Goal: Register for event/course

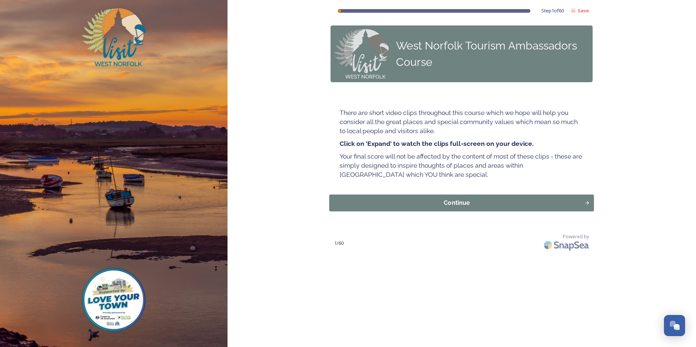
click at [463, 203] on div "Continue" at bounding box center [456, 203] width 247 height 9
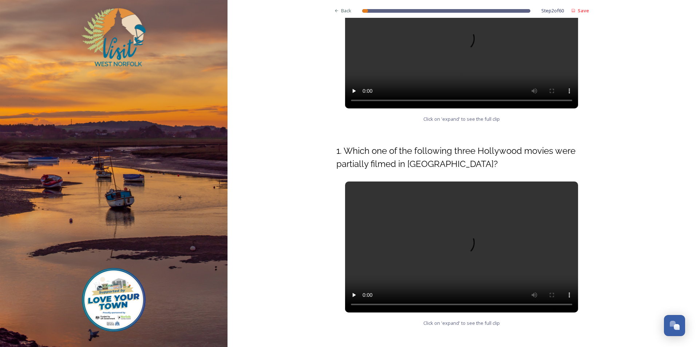
scroll to position [248, 0]
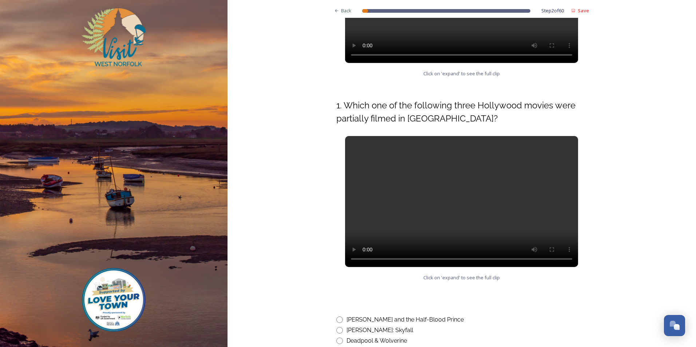
drag, startPoint x: 463, startPoint y: 185, endPoint x: 666, endPoint y: 161, distance: 204.5
click at [666, 161] on div "Back Step 2 of 60 Save West Norfolk Tourism Ambassadors Course Introductory Qui…" at bounding box center [461, 90] width 468 height 676
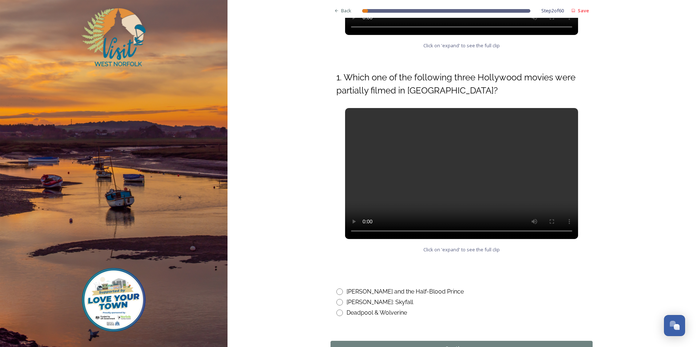
scroll to position [321, 0]
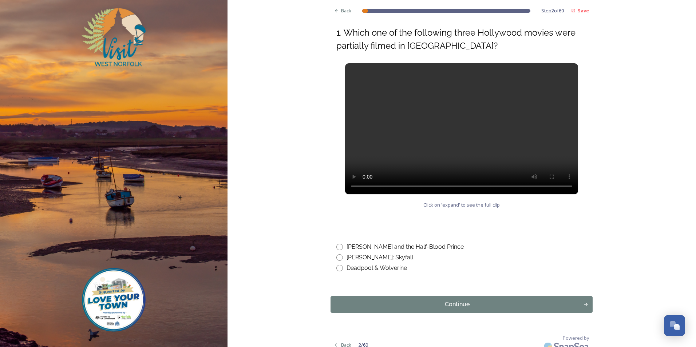
click at [636, 197] on div "Back Step 2 of 60 Save West Norfolk Tourism Ambassadors Course Introductory Qui…" at bounding box center [461, 17] width 468 height 676
click at [338, 254] on input "radio" at bounding box center [339, 257] width 7 height 7
radio input "true"
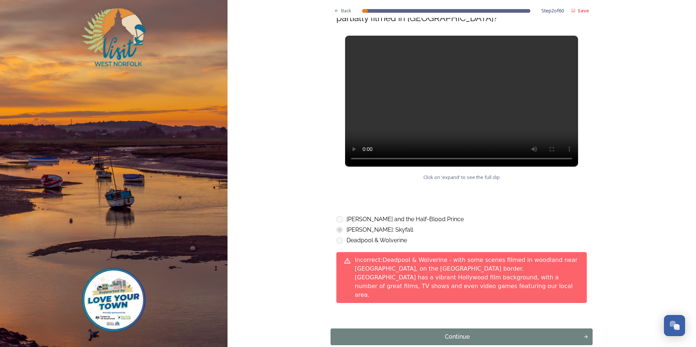
scroll to position [372, 0]
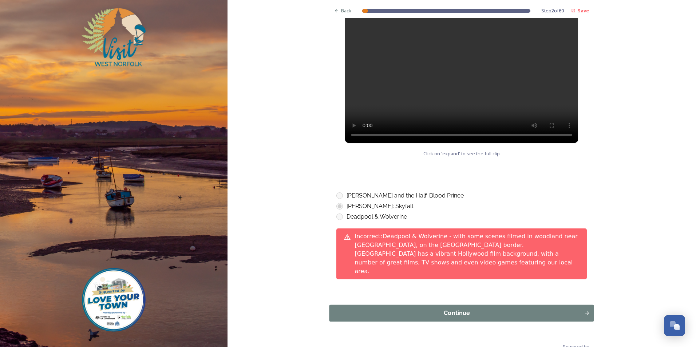
click at [457, 309] on div "Continue" at bounding box center [456, 313] width 247 height 9
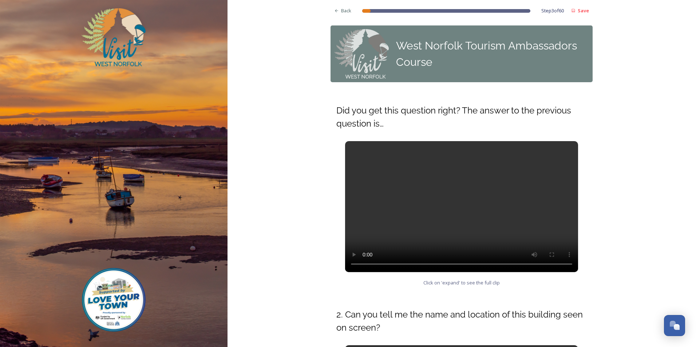
scroll to position [218, 0]
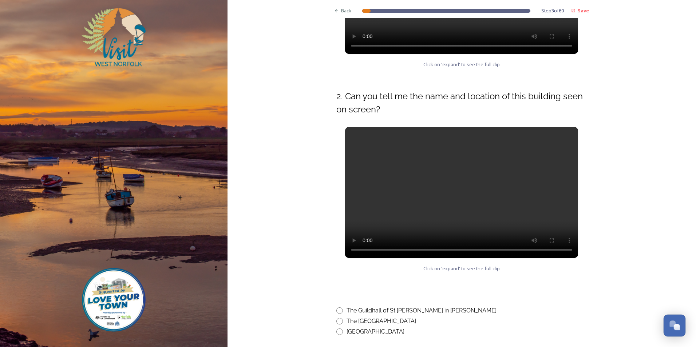
click at [677, 329] on div "Open Chat" at bounding box center [677, 327] width 6 height 6
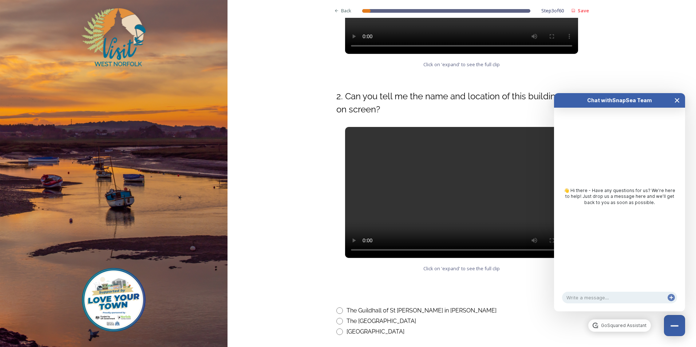
click at [677, 101] on icon "Close Chat" at bounding box center [677, 101] width 4 height 4
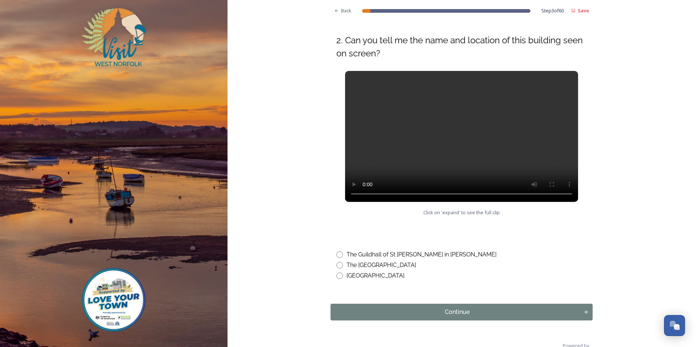
scroll to position [290, 0]
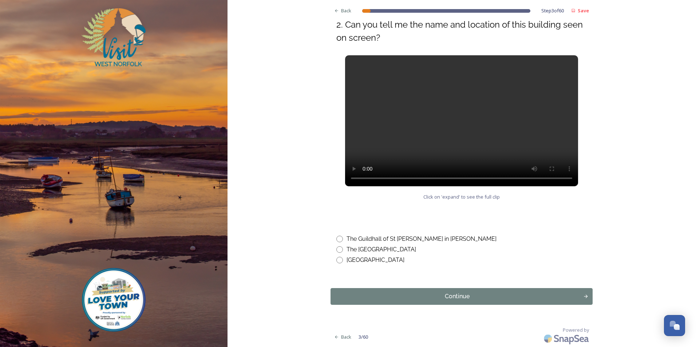
click at [659, 221] on div "Back Step 3 of 60 Save West Norfolk Tourism Ambassadors Course Did you get this…" at bounding box center [461, 28] width 468 height 637
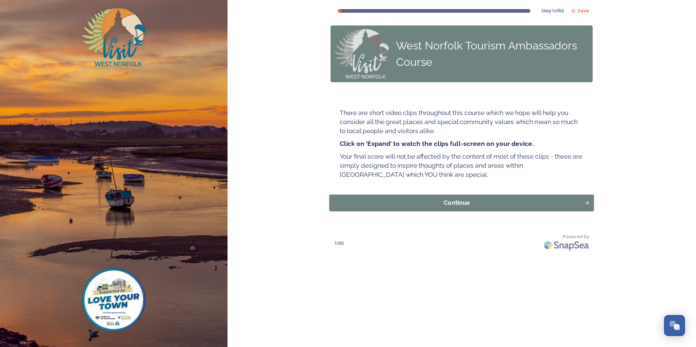
click at [475, 199] on div "Continue" at bounding box center [456, 203] width 247 height 9
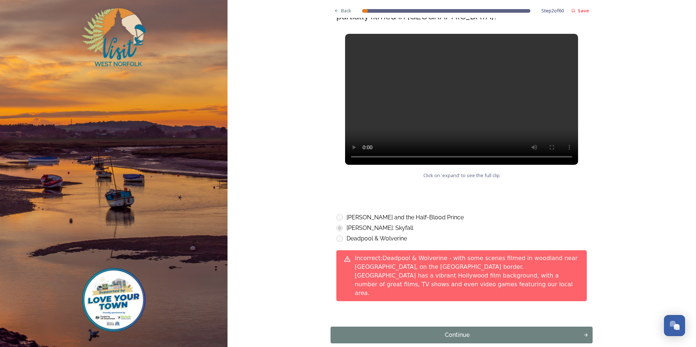
scroll to position [372, 0]
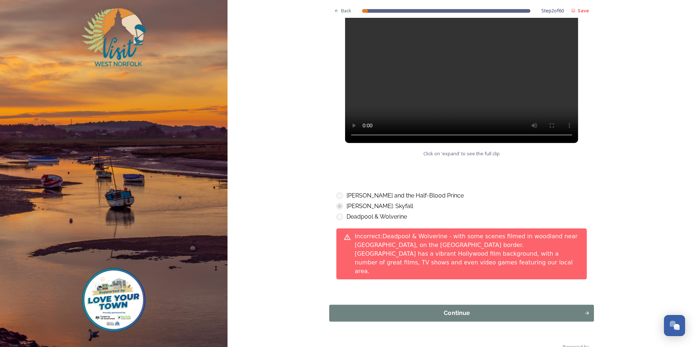
click at [448, 309] on div "Continue" at bounding box center [456, 313] width 247 height 9
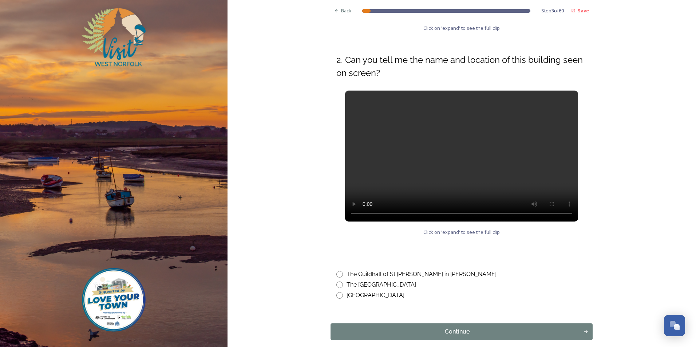
scroll to position [290, 0]
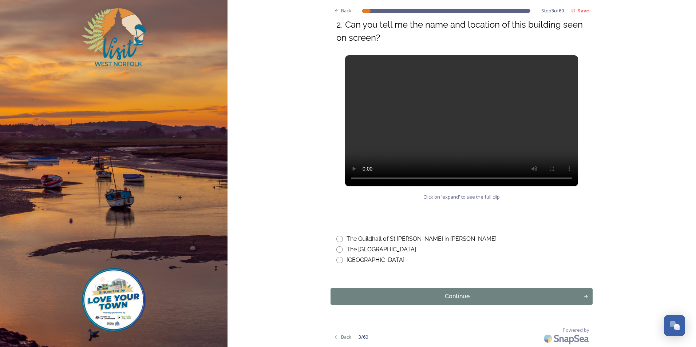
click at [337, 240] on input "radio" at bounding box center [339, 239] width 7 height 7
radio input "true"
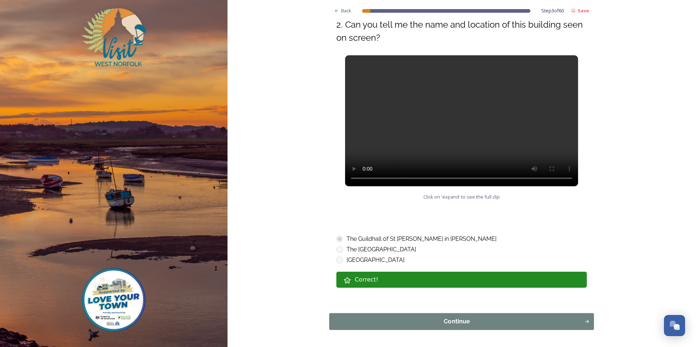
click at [462, 320] on div "Continue" at bounding box center [456, 321] width 247 height 9
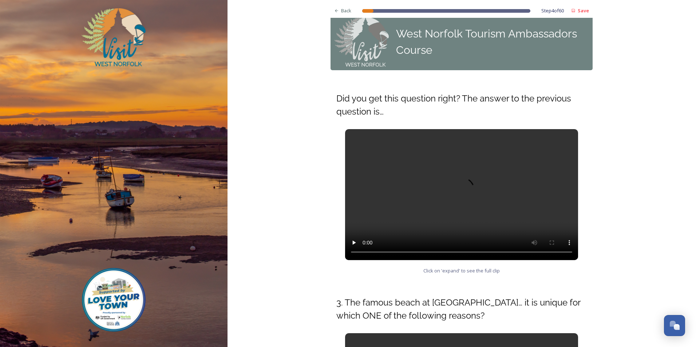
scroll to position [0, 0]
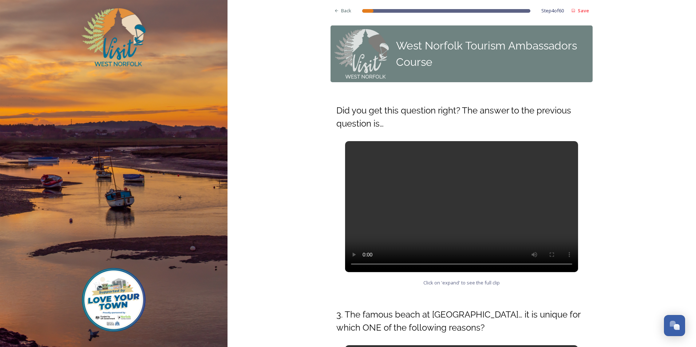
click at [612, 253] on div "Back Step 4 of 60 Save West Norfolk Tourism Ambassadors Course Did you get this…" at bounding box center [461, 323] width 468 height 646
drag, startPoint x: 546, startPoint y: 189, endPoint x: 610, endPoint y: 136, distance: 83.0
click at [610, 136] on div "Back Step 4 of 60 Save West Norfolk Tourism Ambassadors Course Did you get this…" at bounding box center [461, 323] width 468 height 646
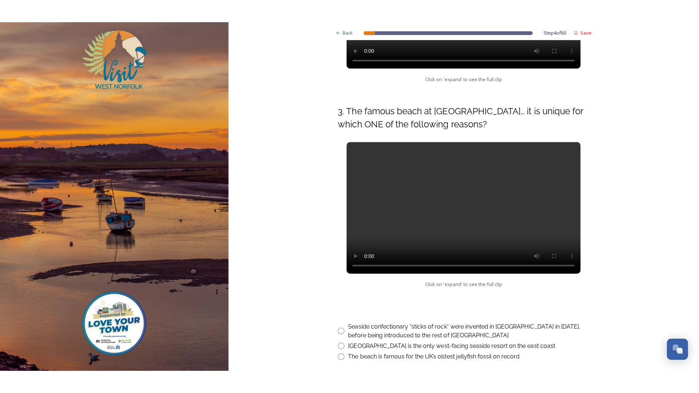
scroll to position [262, 0]
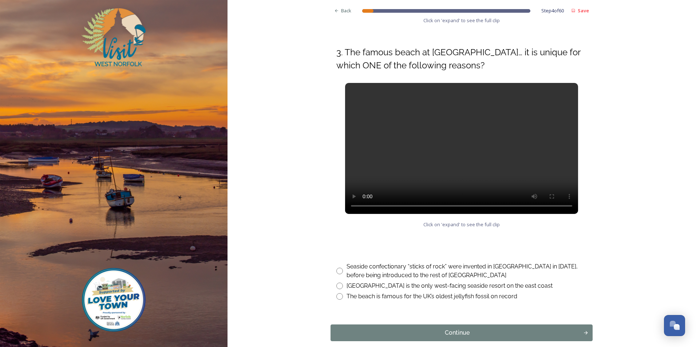
click at [612, 70] on div "Back Step 4 of 60 Save West Norfolk Tourism Ambassadors Course Did you get this…" at bounding box center [461, 61] width 468 height 646
click at [279, 200] on div "Back Step 4 of 60 Save West Norfolk Tourism Ambassadors Course Did you get this…" at bounding box center [461, 61] width 468 height 646
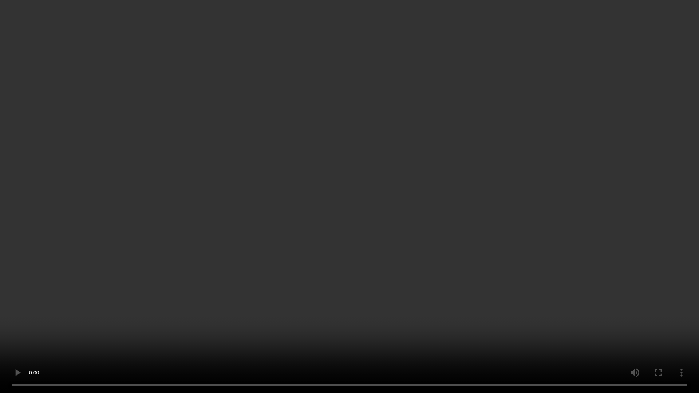
click at [567, 238] on video at bounding box center [349, 196] width 699 height 393
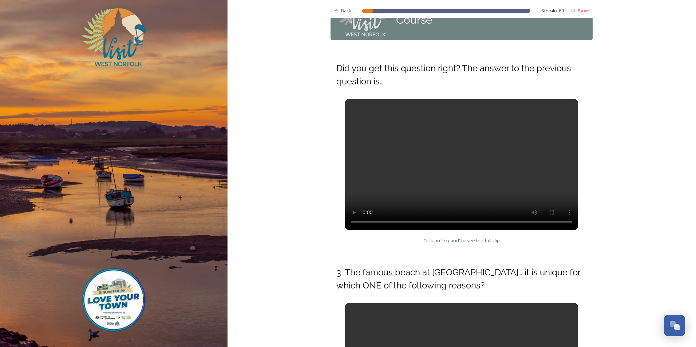
scroll to position [0, 0]
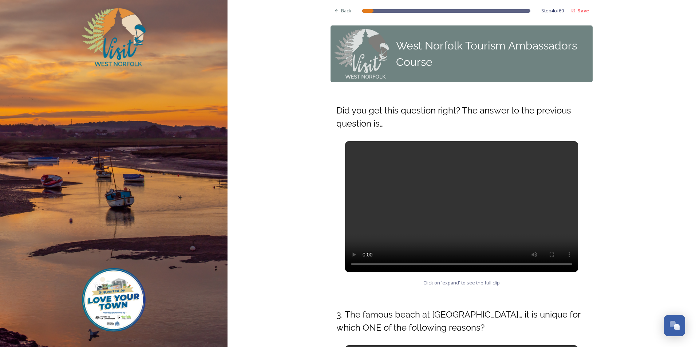
click at [631, 216] on div "Back Step 4 of 60 Save West Norfolk Tourism Ambassadors Course Did you get this…" at bounding box center [461, 323] width 468 height 646
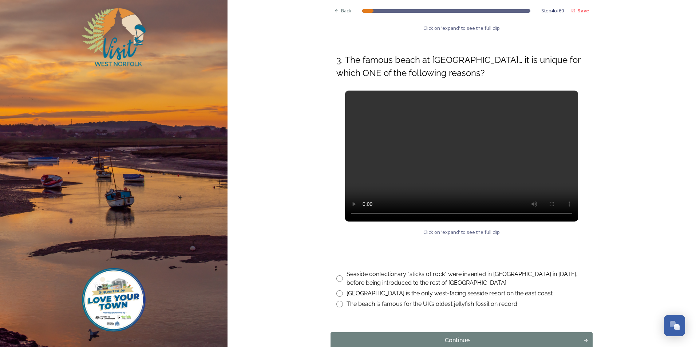
scroll to position [299, 0]
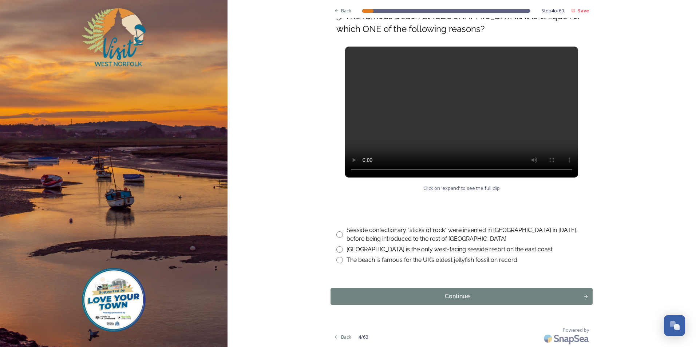
click at [336, 234] on input "radio" at bounding box center [339, 234] width 7 height 7
radio input "true"
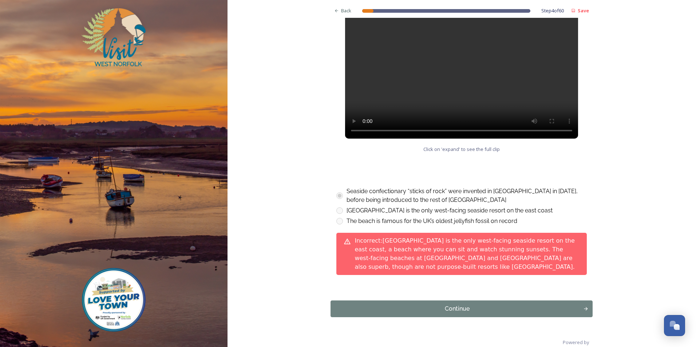
scroll to position [341, 0]
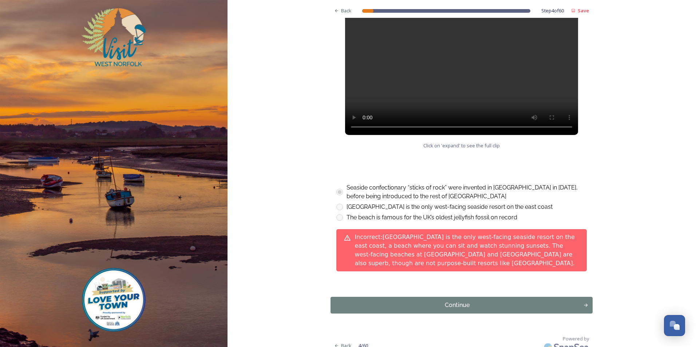
click at [448, 301] on div "Continue" at bounding box center [456, 305] width 245 height 9
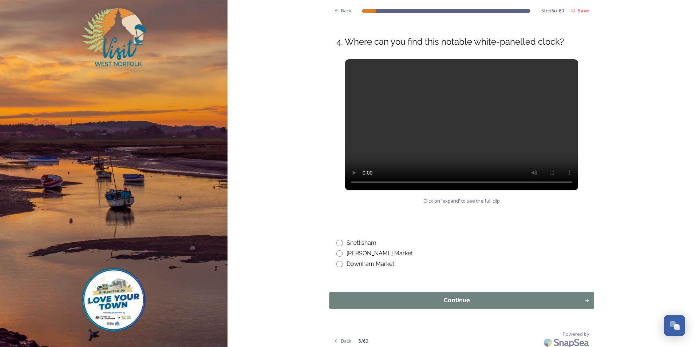
scroll to position [277, 0]
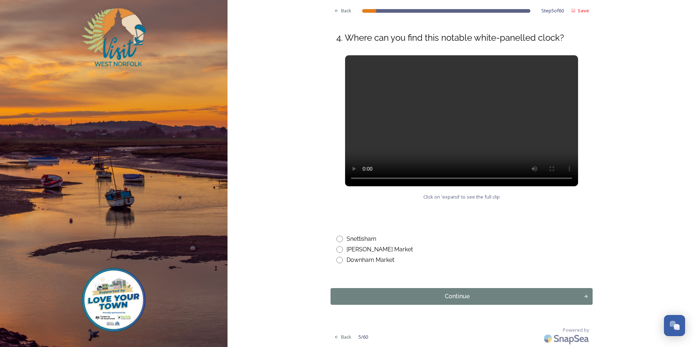
click at [336, 259] on input "radio" at bounding box center [339, 260] width 7 height 7
radio input "true"
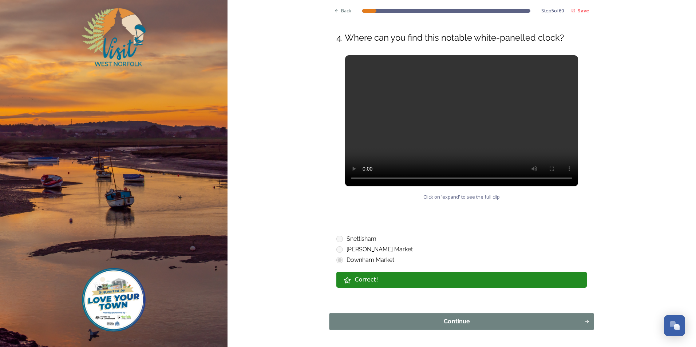
click at [472, 322] on div "Continue" at bounding box center [456, 321] width 247 height 9
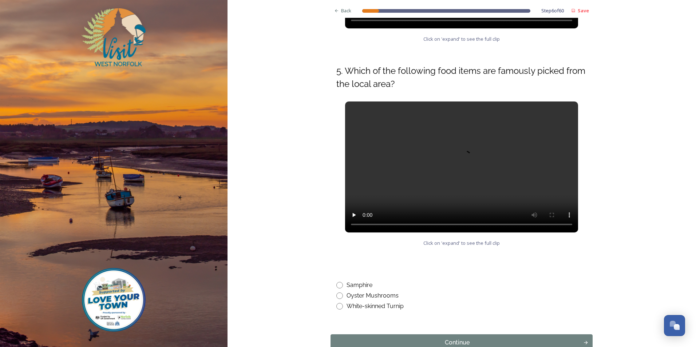
scroll to position [290, 0]
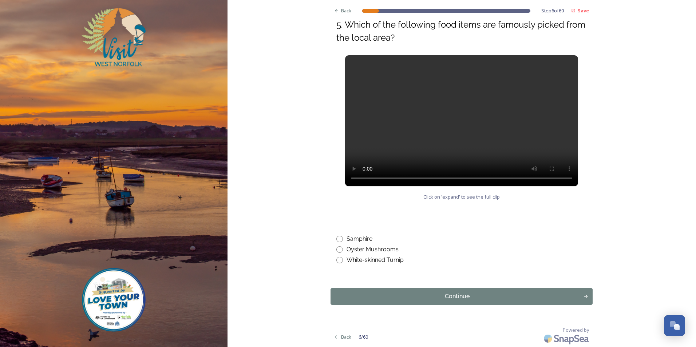
click at [338, 239] on input "radio" at bounding box center [339, 239] width 7 height 7
radio input "true"
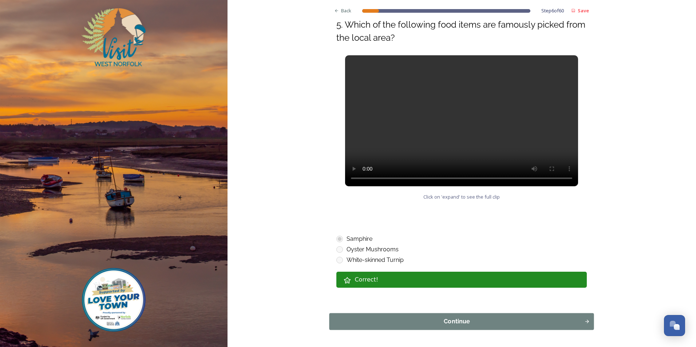
click at [471, 319] on div "Continue" at bounding box center [456, 321] width 247 height 9
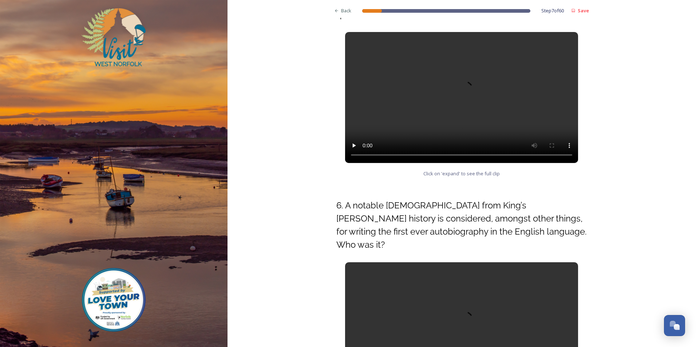
scroll to position [255, 0]
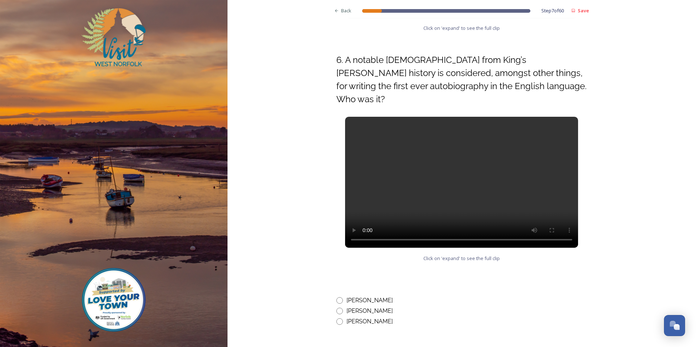
click at [337, 297] on input "radio" at bounding box center [339, 300] width 7 height 7
radio input "true"
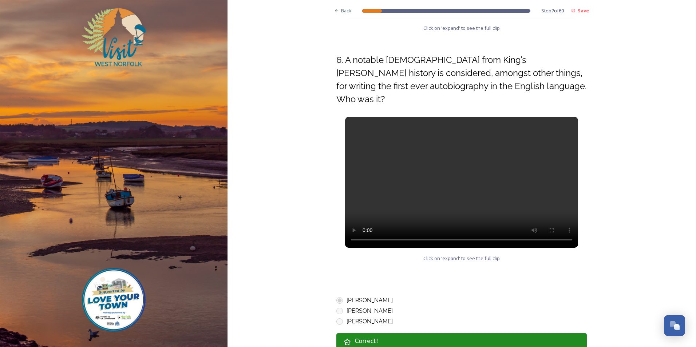
scroll to position [328, 0]
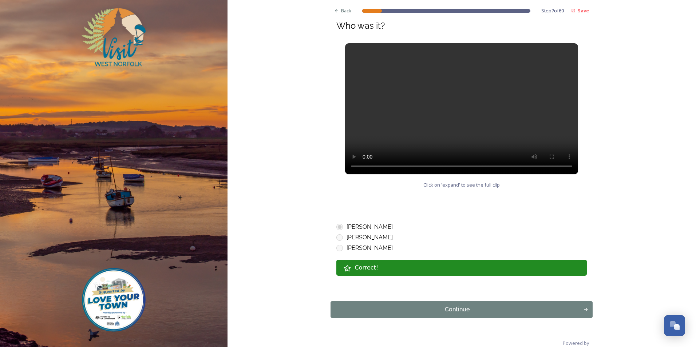
click at [457, 305] on div "Continue" at bounding box center [456, 309] width 245 height 9
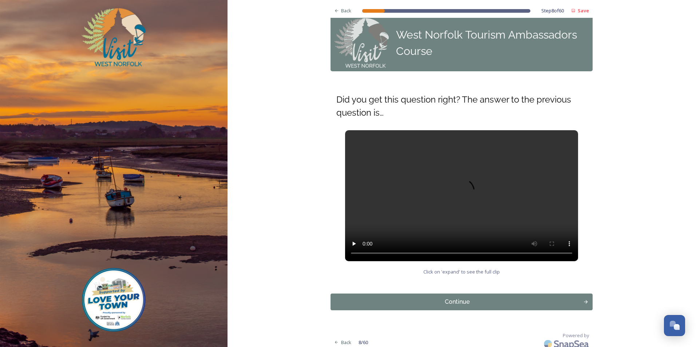
scroll to position [16, 0]
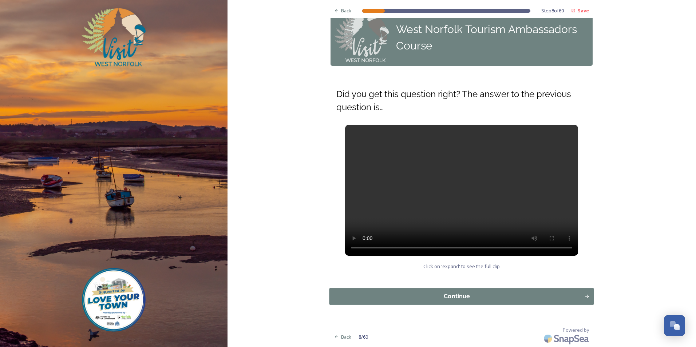
click at [453, 289] on button "Continue" at bounding box center [461, 296] width 265 height 17
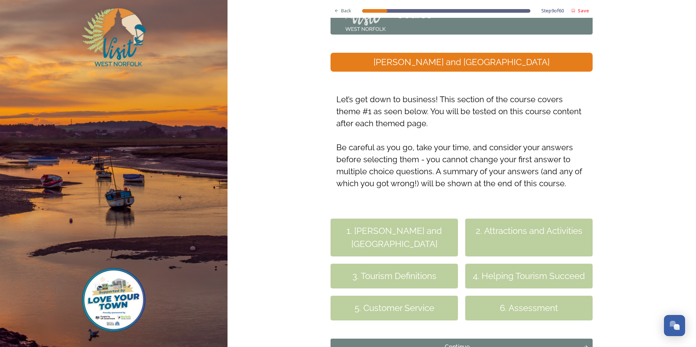
scroll to position [98, 0]
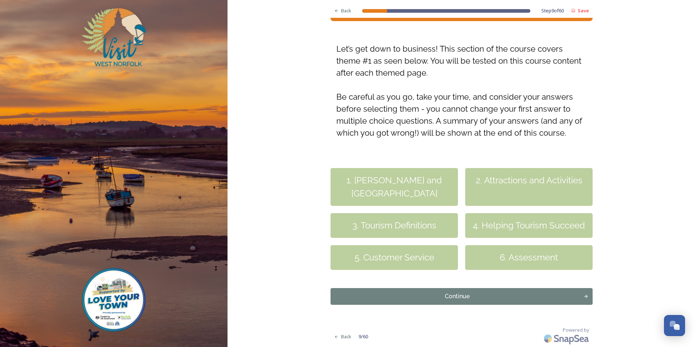
click at [458, 297] on div "Continue" at bounding box center [456, 296] width 245 height 9
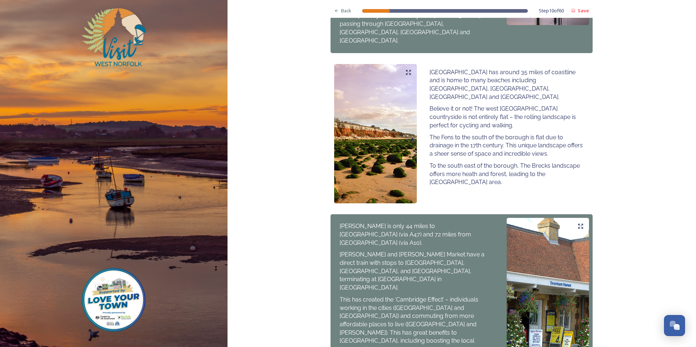
scroll to position [450, 0]
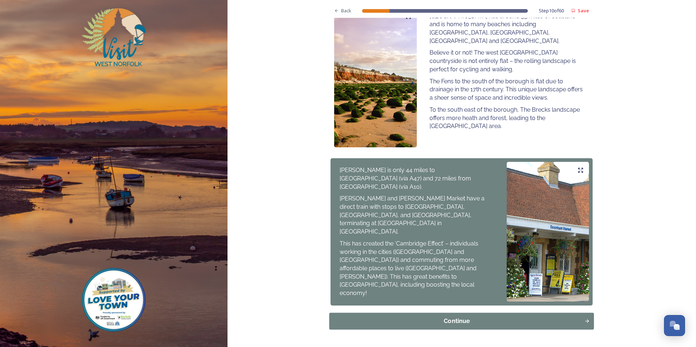
click at [455, 317] on div "Continue" at bounding box center [456, 321] width 247 height 9
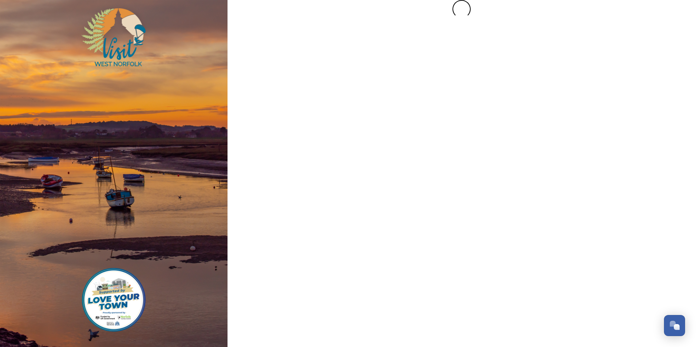
scroll to position [0, 0]
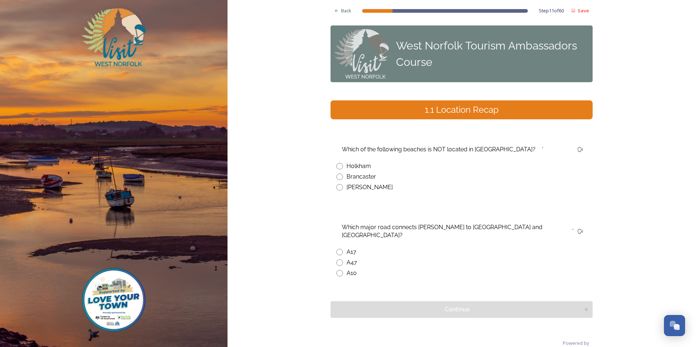
click at [337, 177] on input "radio" at bounding box center [339, 177] width 7 height 7
radio input "true"
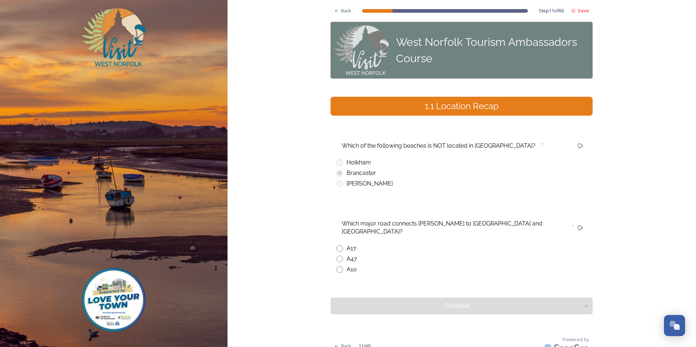
scroll to position [5, 0]
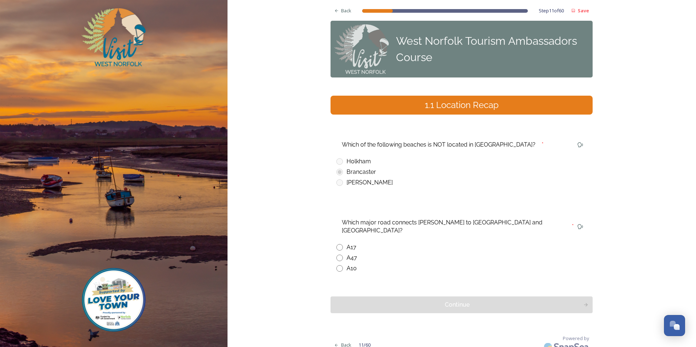
click at [336, 265] on input "radio" at bounding box center [339, 268] width 7 height 7
radio input "true"
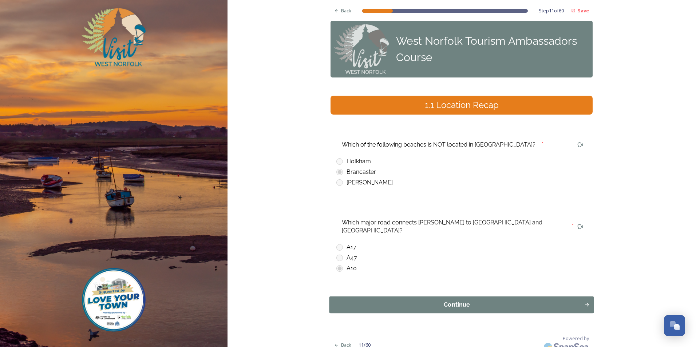
click at [465, 301] on div "Continue" at bounding box center [456, 305] width 247 height 9
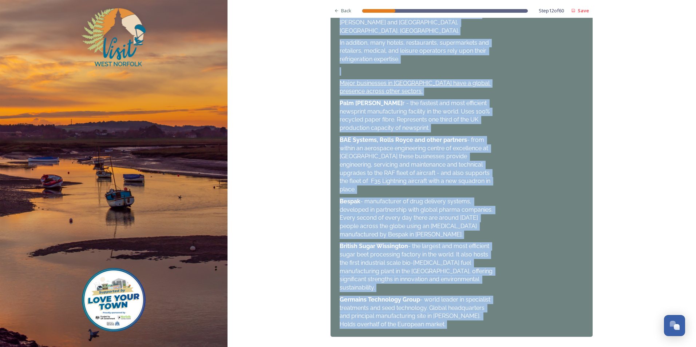
scroll to position [547, 0]
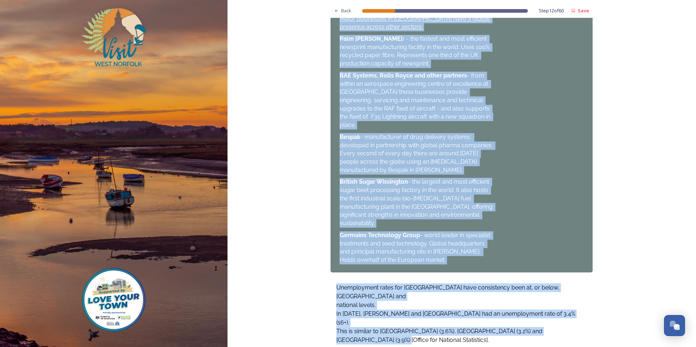
drag, startPoint x: 427, startPoint y: 150, endPoint x: 416, endPoint y: 273, distance: 123.8
drag, startPoint x: 416, startPoint y: 273, endPoint x: 357, endPoint y: 243, distance: 66.4
copy div "Loremip dolor sit ametcon… Adi elit: seddo eiu temporincidid 06,987 utla et dol…"
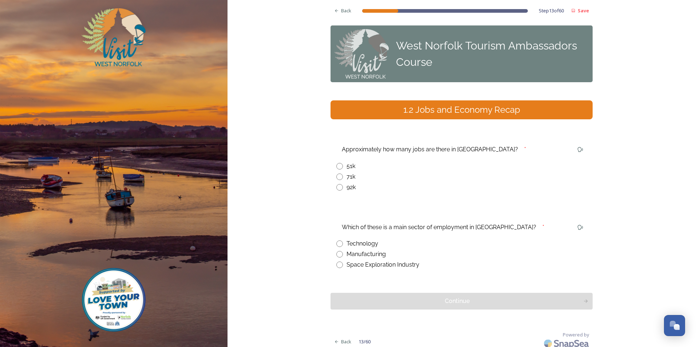
scroll to position [5, 0]
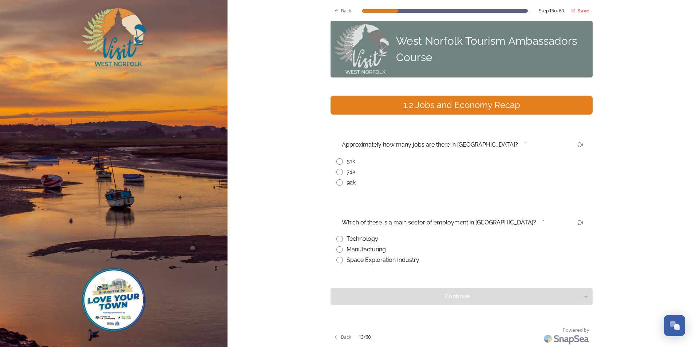
click at [337, 171] on input "radio" at bounding box center [339, 172] width 7 height 7
radio input "true"
click at [337, 251] on input "radio" at bounding box center [339, 249] width 7 height 7
radio input "true"
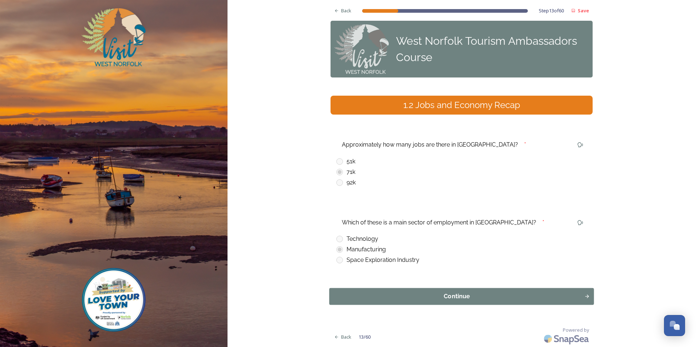
click at [422, 297] on div "Continue" at bounding box center [456, 296] width 247 height 9
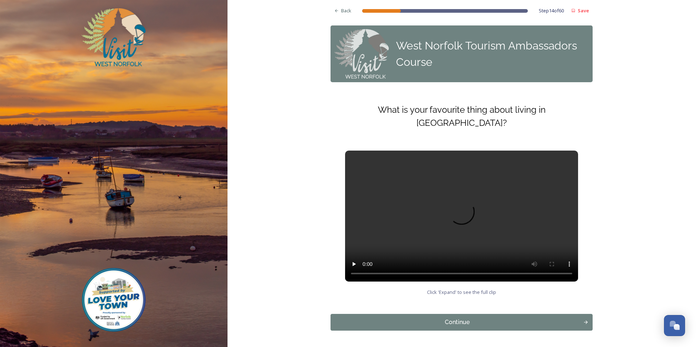
scroll to position [13, 0]
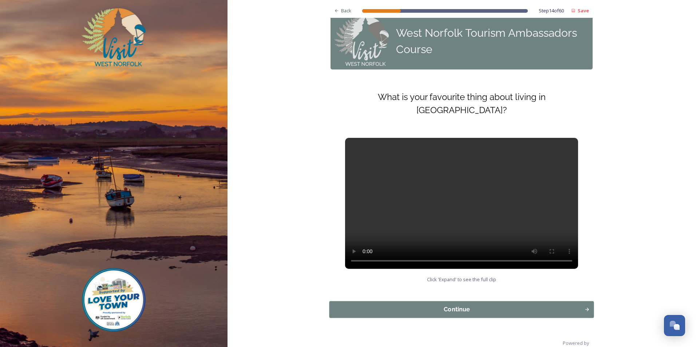
click at [465, 305] on div "Continue" at bounding box center [456, 309] width 247 height 9
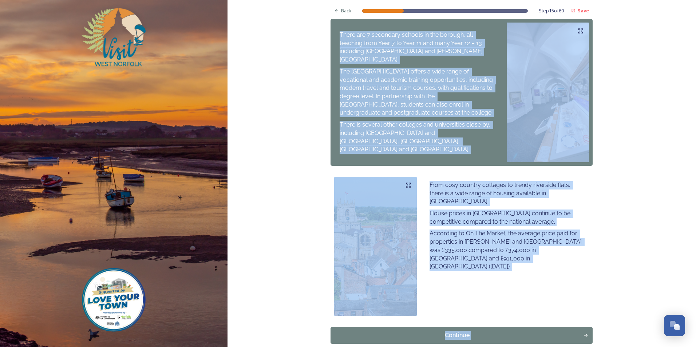
scroll to position [359, 0]
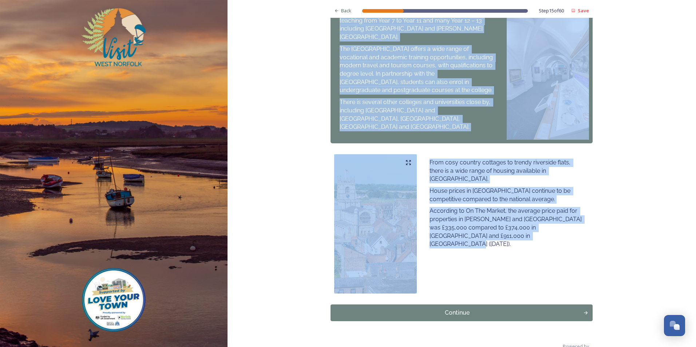
drag, startPoint x: 425, startPoint y: 150, endPoint x: 516, endPoint y: 227, distance: 119.8
click at [516, 227] on div "Back Step 15 of 60 Save West Norfolk Tourism Ambassadors Course 1.3 Work and Li…" at bounding box center [461, 2] width 262 height 722
drag, startPoint x: 516, startPoint y: 227, endPoint x: 468, endPoint y: 199, distance: 56.4
copy div "Lore Ipsumdo si a conse adi elit seddo ei temp, inci utl etdol. Magna ali enim …"
click at [453, 309] on div "Continue" at bounding box center [456, 313] width 247 height 9
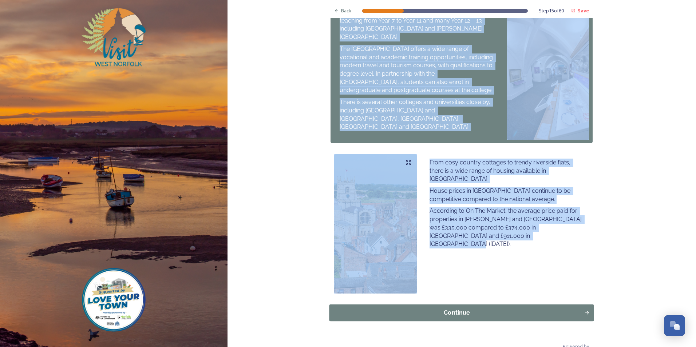
scroll to position [0, 0]
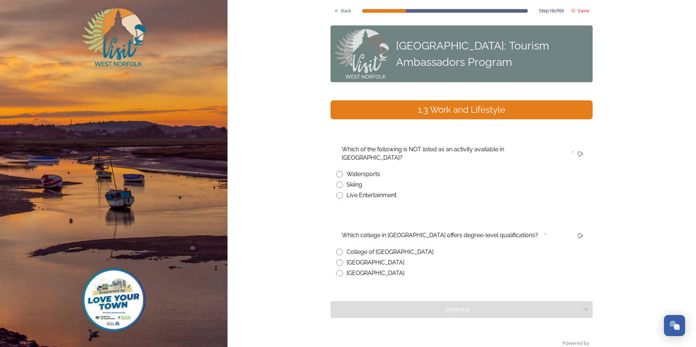
click at [337, 182] on input "radio" at bounding box center [339, 185] width 7 height 7
radio input "true"
click at [336, 249] on input "radio" at bounding box center [339, 252] width 7 height 7
radio input "true"
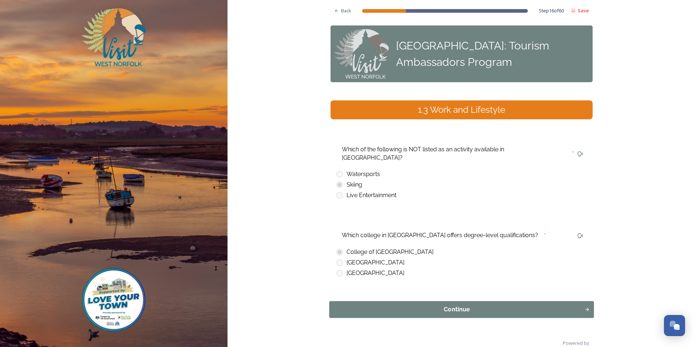
click at [444, 305] on div "Continue" at bounding box center [456, 309] width 247 height 9
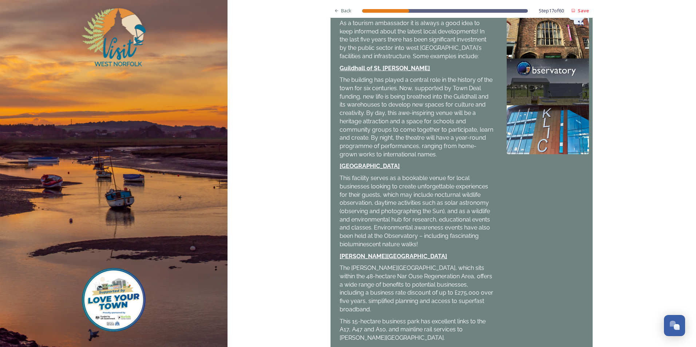
scroll to position [115, 0]
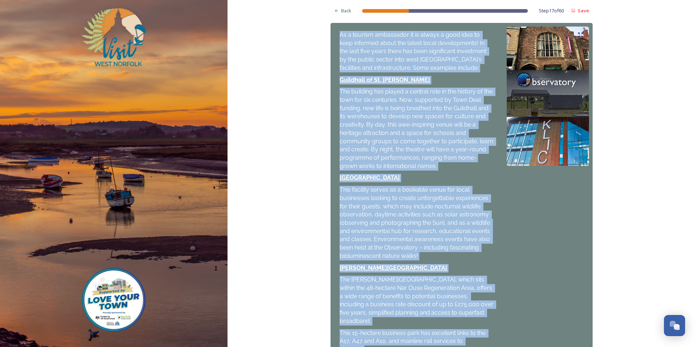
drag, startPoint x: 336, startPoint y: 38, endPoint x: 485, endPoint y: 335, distance: 332.8
click at [485, 335] on div "As a tourism ambassador it is always a good idea to keep informed about the lat…" at bounding box center [416, 193] width 165 height 332
copy div "Lo i dolorsi ametconsec ad el seddoe t inci utla et dolo magnaali enima min ven…"
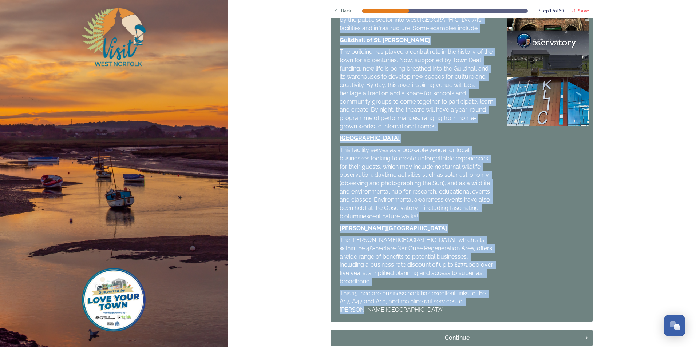
scroll to position [187, 0]
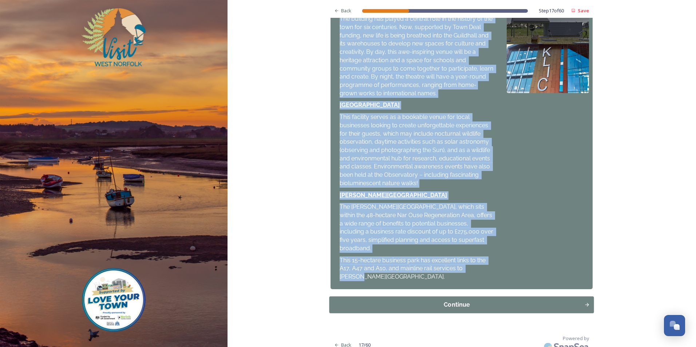
click at [455, 301] on div "Continue" at bounding box center [456, 305] width 247 height 9
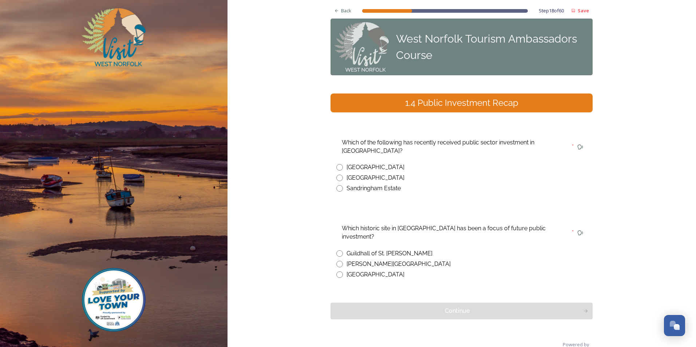
scroll to position [13, 0]
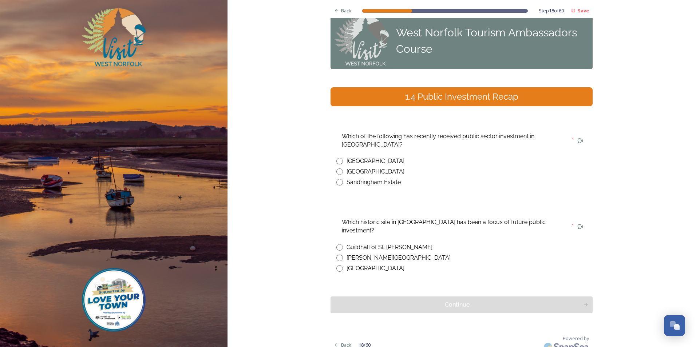
click at [337, 161] on input "radio" at bounding box center [339, 161] width 7 height 7
radio input "true"
click at [337, 244] on input "radio" at bounding box center [339, 247] width 7 height 7
radio input "true"
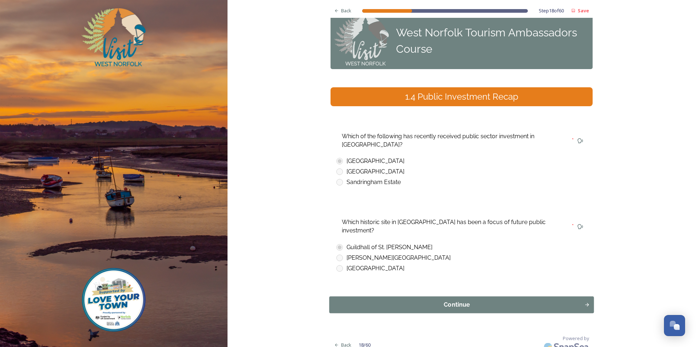
click at [434, 301] on div "Continue" at bounding box center [456, 305] width 247 height 9
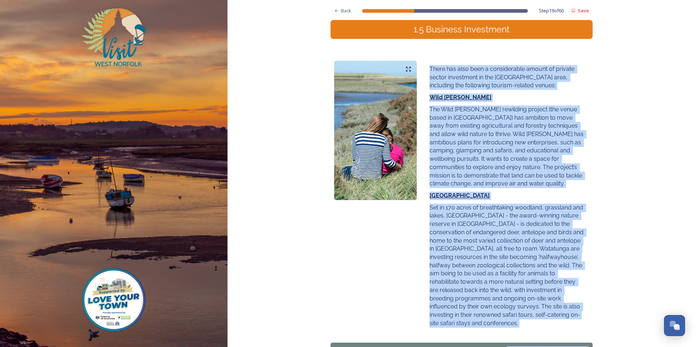
scroll to position [281, 0]
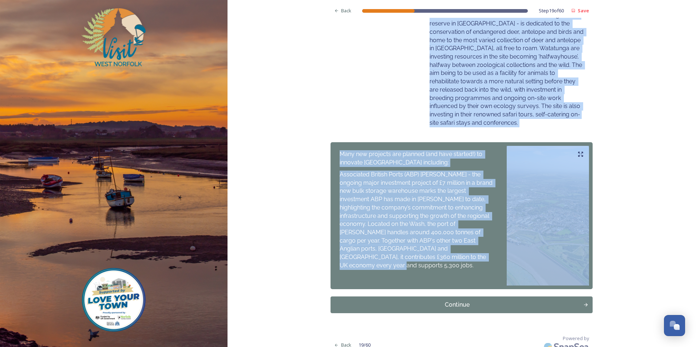
drag, startPoint x: 424, startPoint y: 123, endPoint x: 482, endPoint y: 255, distance: 143.5
click at [482, 255] on div "Back Step 19 of 60 Save West Norfolk Tourism Ambassadors Course 1.5 Business In…" at bounding box center [461, 37] width 262 height 636
copy div "Lorem ips dolo sita c adipiscingel seddoe te incidid utlabo etdolorema al eni a…"
click at [467, 297] on button "Continue" at bounding box center [461, 305] width 265 height 17
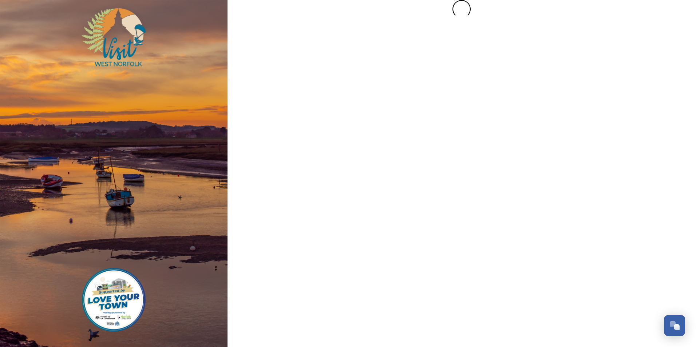
scroll to position [0, 0]
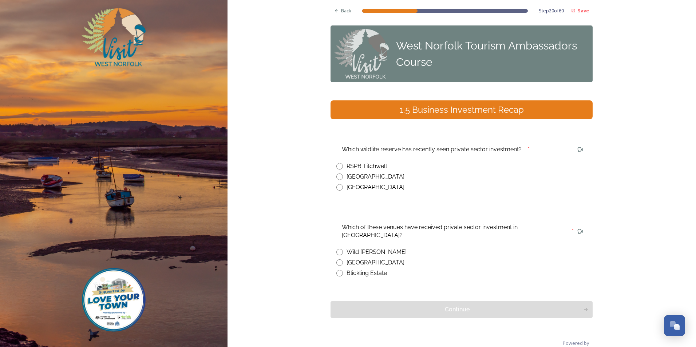
click at [338, 179] on input "radio" at bounding box center [339, 177] width 7 height 7
radio input "true"
click at [338, 249] on input "radio" at bounding box center [339, 252] width 7 height 7
radio input "true"
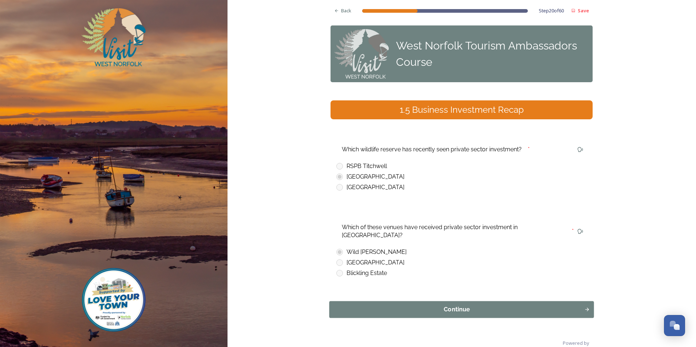
click at [456, 308] on button "Continue" at bounding box center [461, 309] width 265 height 17
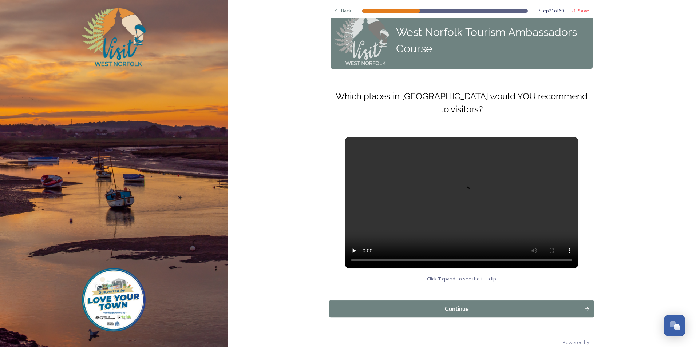
scroll to position [26, 0]
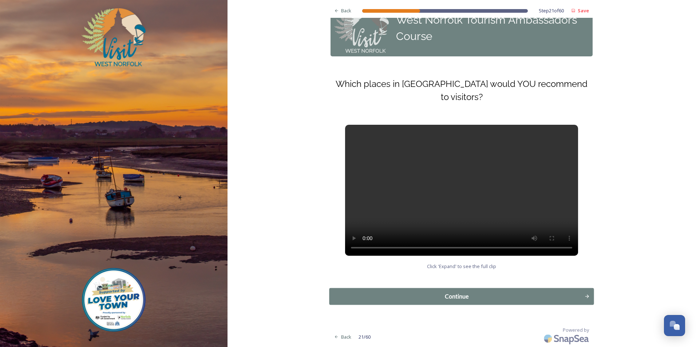
click at [466, 301] on div "Continue" at bounding box center [456, 296] width 247 height 9
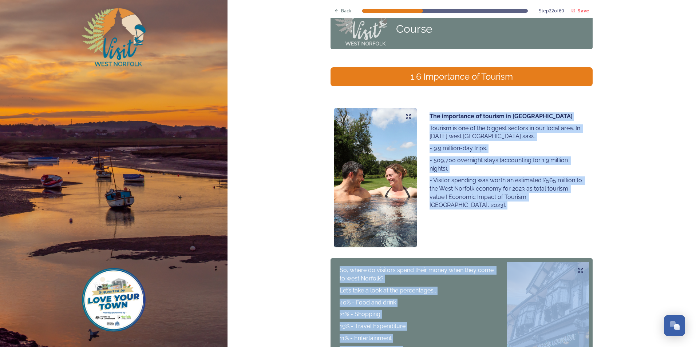
scroll to position [158, 0]
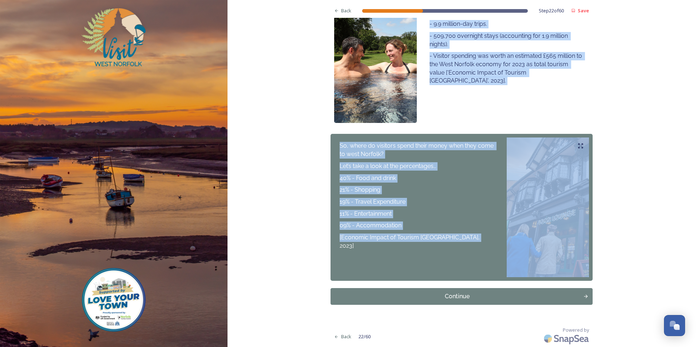
drag, startPoint x: 427, startPoint y: 133, endPoint x: 475, endPoint y: 241, distance: 117.8
click at [475, 241] on div "Back Step 22 of 60 Save West Norfolk Tourism Ambassadors Course 1.6 Importance …" at bounding box center [461, 94] width 262 height 505
copy div "The importance of tourism in [GEOGRAPHIC_DATA] Tourism is one of the biggest se…"
click at [454, 296] on div "Continue" at bounding box center [456, 296] width 245 height 9
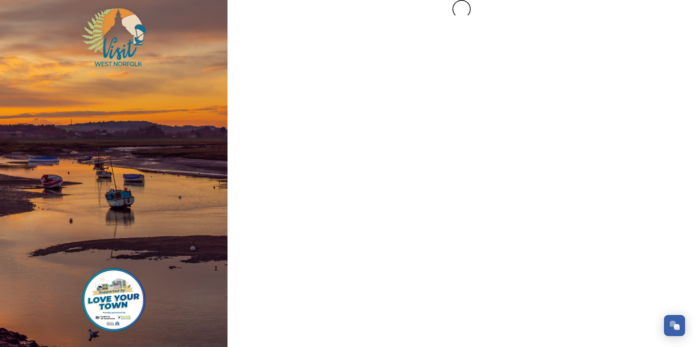
scroll to position [0, 0]
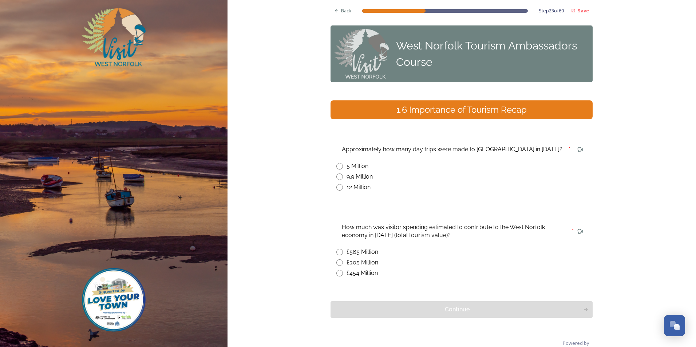
click at [336, 180] on input "radio" at bounding box center [339, 177] width 7 height 7
radio input "true"
click at [338, 250] on input "radio" at bounding box center [339, 252] width 7 height 7
radio input "true"
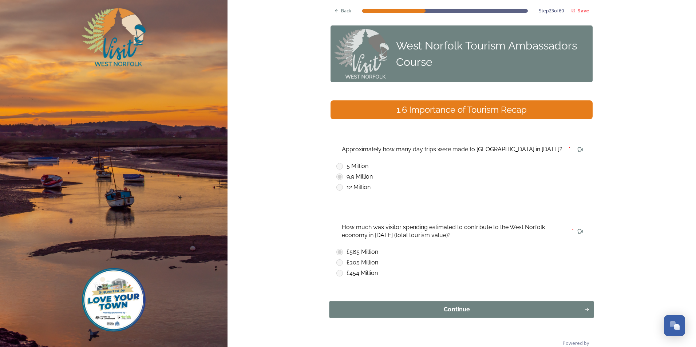
click at [461, 308] on div "Continue" at bounding box center [456, 309] width 247 height 9
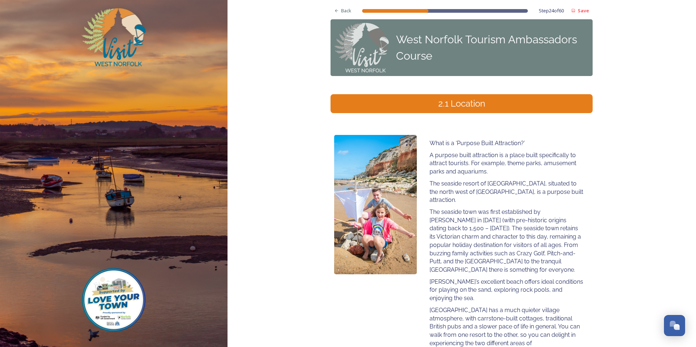
scroll to position [5, 0]
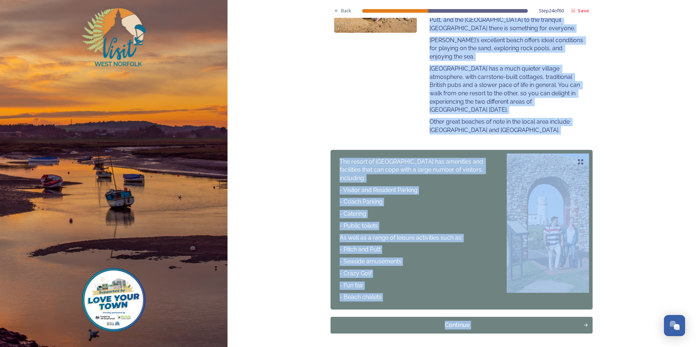
drag, startPoint x: 428, startPoint y: 144, endPoint x: 476, endPoint y: 344, distance: 204.8
click at [476, 344] on div "Back Step 24 of 60 Save West Norfolk Tourism Ambassadors Course 2.1 Location Wh…" at bounding box center [461, 64] width 262 height 624
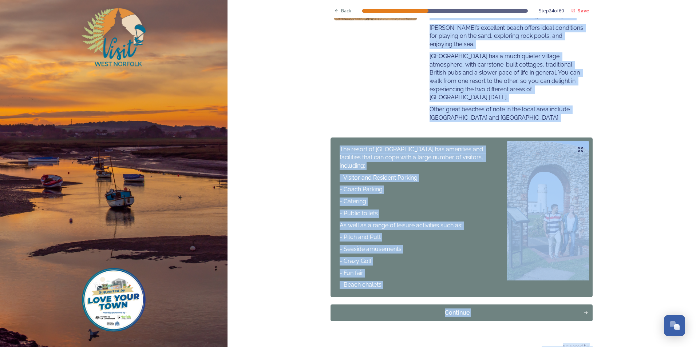
copy div "Lore ip d ‘Sitamet Conse Adipiscing?’ E seddoei tempo incididunt ut l etdol mag…"
click at [462, 309] on div "Continue" at bounding box center [456, 313] width 247 height 9
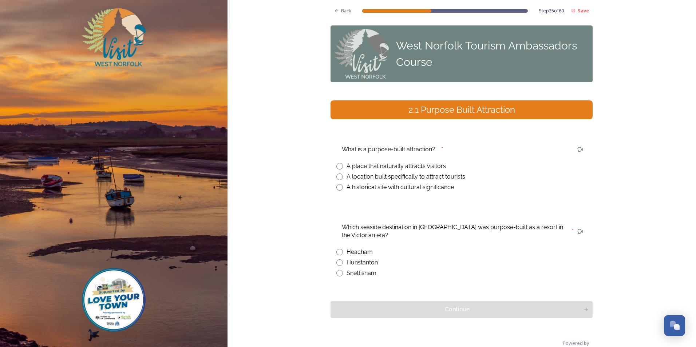
click at [338, 178] on input "radio" at bounding box center [339, 177] width 7 height 7
radio input "true"
click at [337, 265] on input "radio" at bounding box center [339, 262] width 7 height 7
radio input "true"
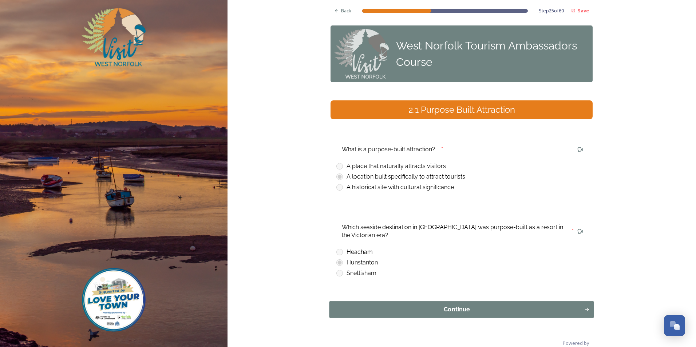
click at [451, 313] on div "Continue" at bounding box center [456, 309] width 247 height 9
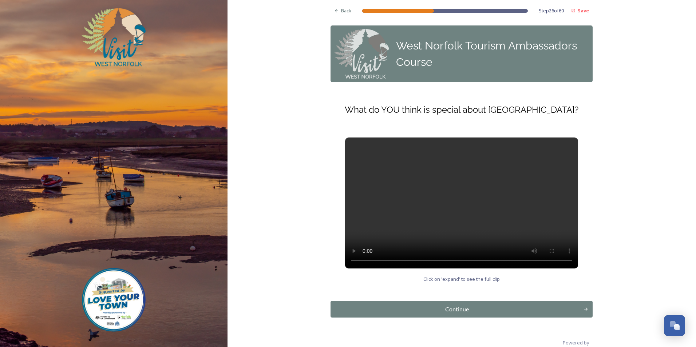
click at [453, 313] on div "Continue" at bounding box center [456, 309] width 245 height 9
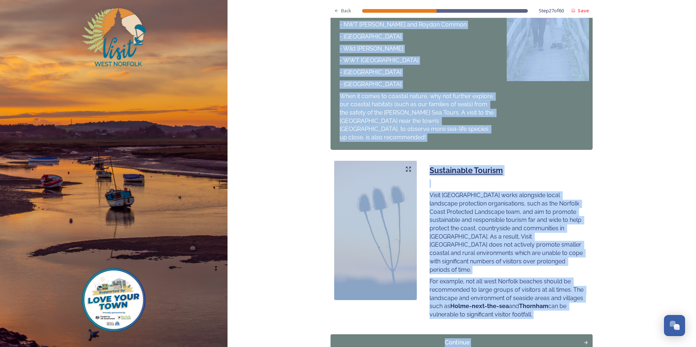
scroll to position [383, 0]
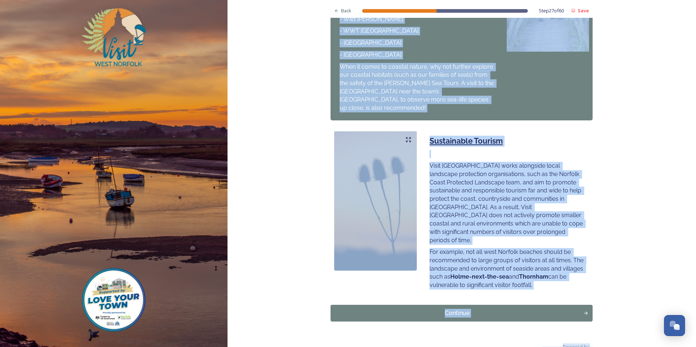
drag, startPoint x: 426, startPoint y: 153, endPoint x: 536, endPoint y: 283, distance: 170.2
copy div "Beaches Moving north-east and away from [GEOGRAPHIC_DATA], you will find severa…"
click at [453, 309] on div "Continue" at bounding box center [456, 313] width 247 height 9
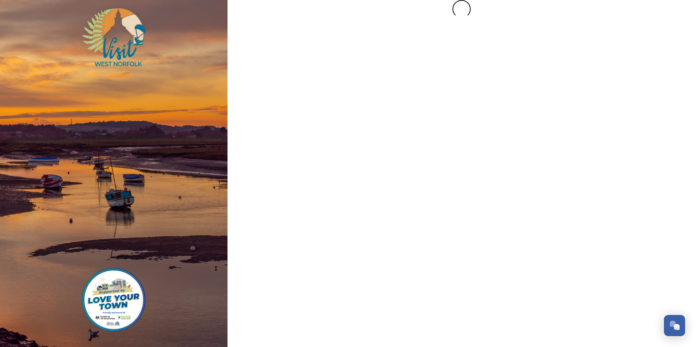
scroll to position [0, 0]
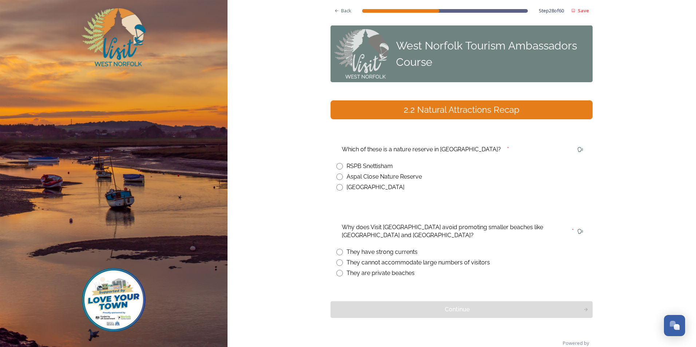
click at [338, 168] on input "radio" at bounding box center [339, 166] width 7 height 7
radio input "true"
click at [337, 265] on input "radio" at bounding box center [339, 262] width 7 height 7
radio input "true"
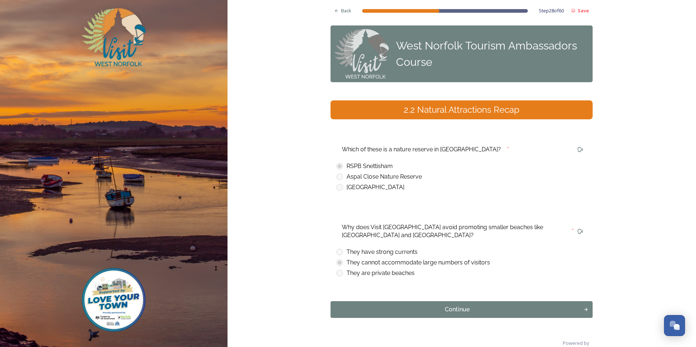
click at [426, 307] on div "Continue" at bounding box center [456, 309] width 245 height 9
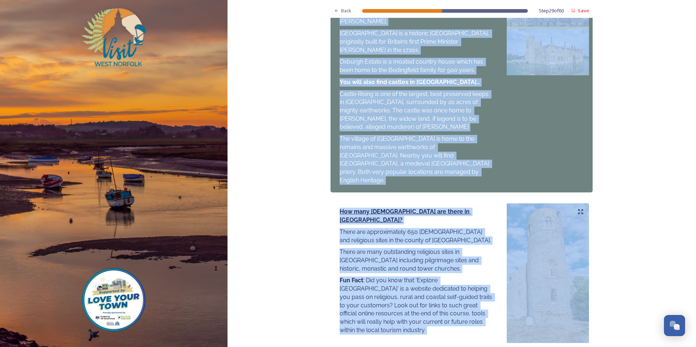
scroll to position [744, 0]
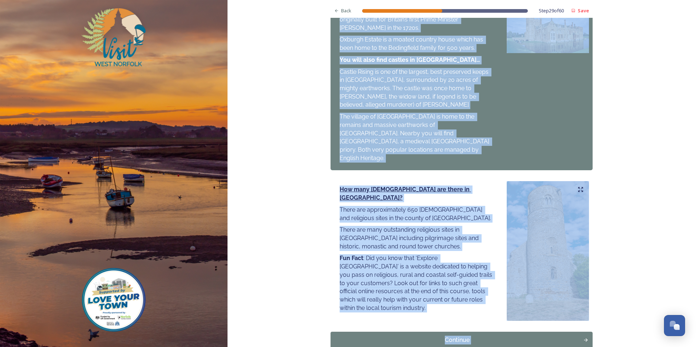
drag, startPoint x: 424, startPoint y: 150, endPoint x: 479, endPoint y: 349, distance: 206.3
click at [479, 347] on html "Back Step 29 of 60 Save West Norfolk Tourism Ambassadors Course 2.3 Heritage At…" at bounding box center [348, 173] width 696 height 347
copy div "Lore’i Dolo Sit ame cons adip Elit’s Doei tem inci utlabo etdolorem ali enimad …"
click at [455, 336] on div "Continue" at bounding box center [456, 340] width 245 height 9
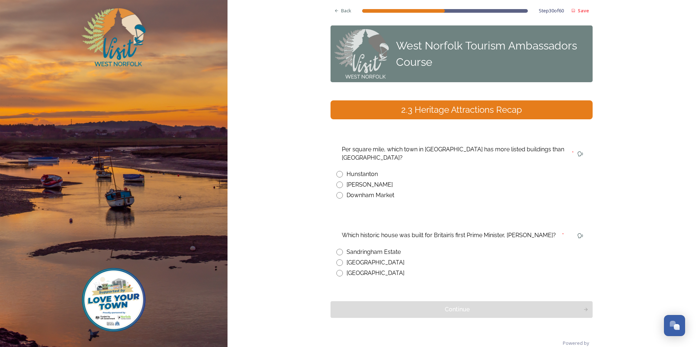
click at [341, 180] on div "[PERSON_NAME]" at bounding box center [461, 184] width 250 height 9
radio input "true"
click at [339, 270] on input "radio" at bounding box center [339, 273] width 7 height 7
radio input "true"
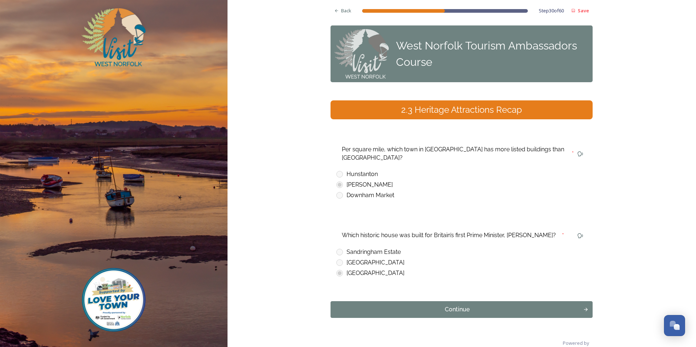
click at [413, 305] on div "Continue" at bounding box center [456, 309] width 245 height 9
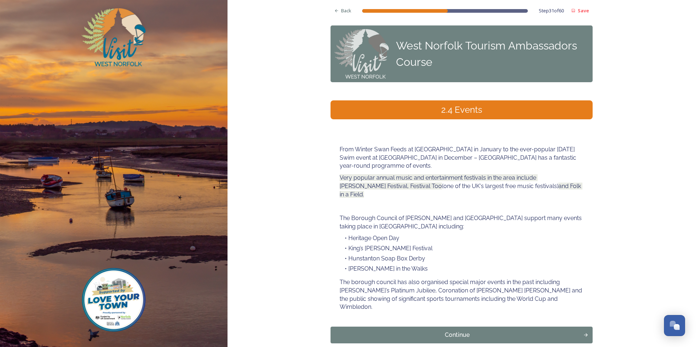
scroll to position [22, 0]
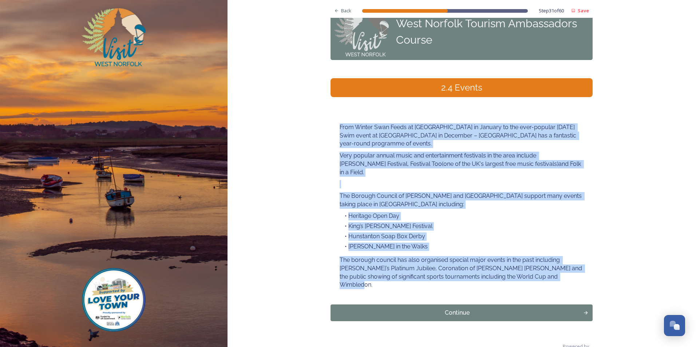
drag, startPoint x: 337, startPoint y: 126, endPoint x: 551, endPoint y: 278, distance: 263.0
click at [551, 278] on div "From Winter Swan Feeds at [GEOGRAPHIC_DATA] in January to the ever-popular [DAT…" at bounding box center [461, 206] width 262 height 182
copy div "From Winter Swan Feeds at [GEOGRAPHIC_DATA] in January to the ever-popular [DAT…"
click at [462, 309] on div "Continue" at bounding box center [456, 313] width 247 height 9
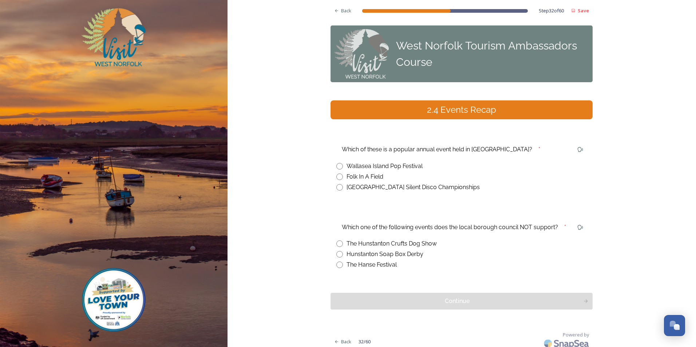
click at [337, 244] on input "radio" at bounding box center [339, 244] width 7 height 7
radio input "true"
drag, startPoint x: 421, startPoint y: 164, endPoint x: 346, endPoint y: 160, distance: 75.8
click at [346, 160] on div "Which of these is a popular annual event held in [GEOGRAPHIC_DATA]? * Wallasea …" at bounding box center [461, 168] width 262 height 60
drag, startPoint x: 346, startPoint y: 160, endPoint x: 376, endPoint y: 165, distance: 31.1
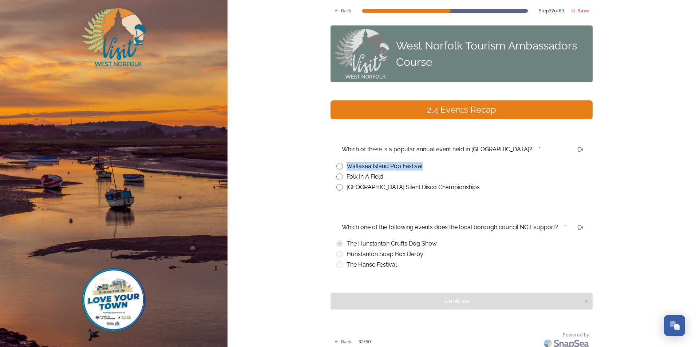
copy div "Wallasea Island Pop Festival"
drag, startPoint x: 472, startPoint y: 189, endPoint x: 371, endPoint y: 186, distance: 101.2
click at [371, 186] on div "[GEOGRAPHIC_DATA] Silent Disco Championships" at bounding box center [461, 187] width 250 height 9
radio input "true"
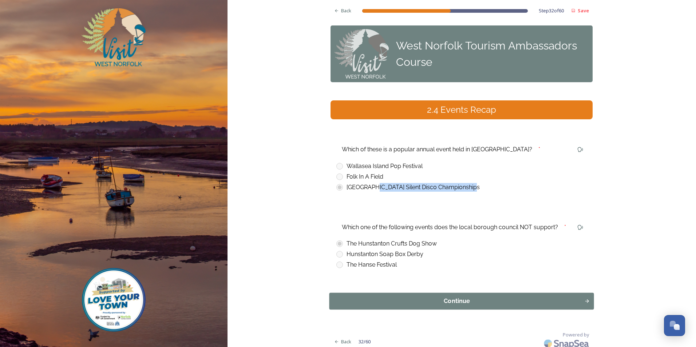
click at [458, 302] on div "Continue" at bounding box center [456, 301] width 247 height 9
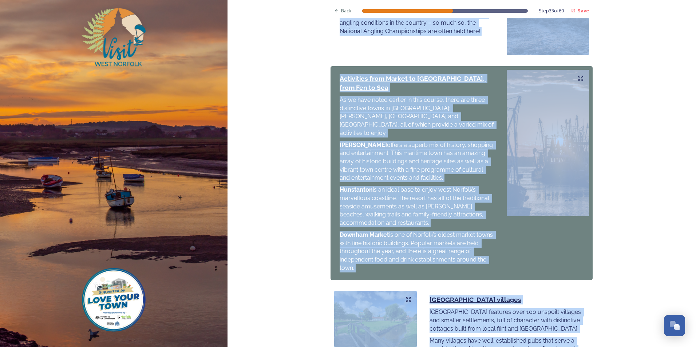
scroll to position [718, 0]
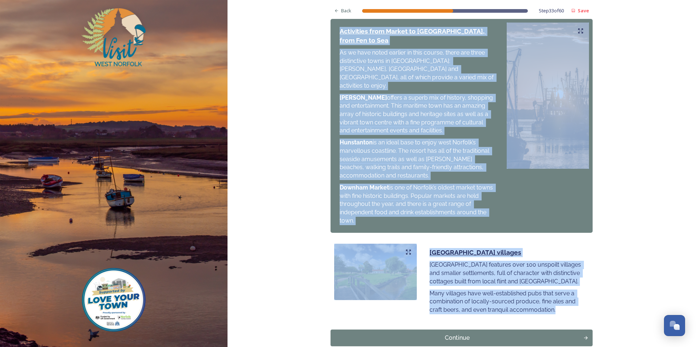
drag, startPoint x: 427, startPoint y: 149, endPoint x: 574, endPoint y: 277, distance: 194.5
click at [454, 334] on div "Continue" at bounding box center [456, 338] width 247 height 9
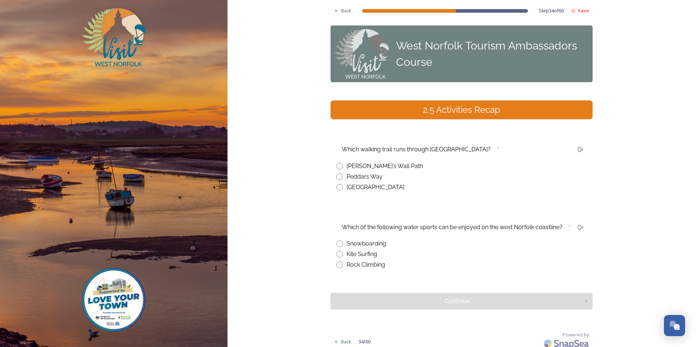
click at [337, 176] on input "radio" at bounding box center [339, 177] width 7 height 7
radio input "true"
click at [336, 259] on div "Kite Surfing" at bounding box center [461, 254] width 250 height 9
radio input "true"
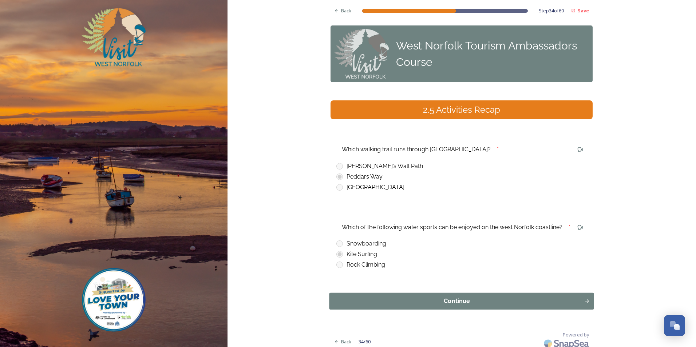
click at [447, 298] on div "Continue" at bounding box center [456, 301] width 247 height 9
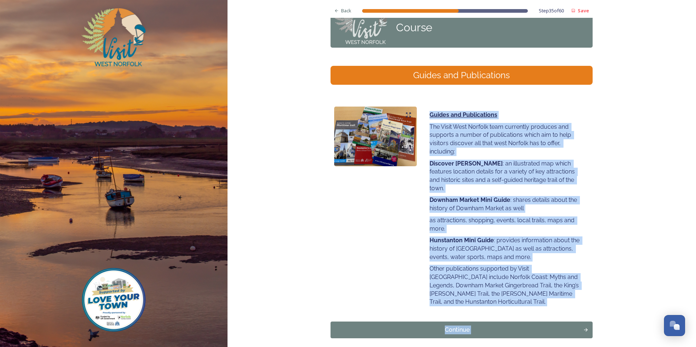
scroll to position [60, 0]
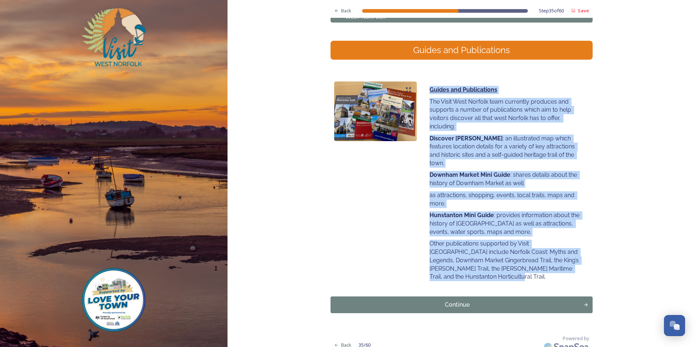
drag, startPoint x: 426, startPoint y: 148, endPoint x: 549, endPoint y: 268, distance: 171.4
click at [549, 268] on div "Guides and Publications The Visit West Norfolk team currently produces and supp…" at bounding box center [506, 184] width 165 height 204
click at [453, 301] on div "Continue" at bounding box center [456, 305] width 247 height 9
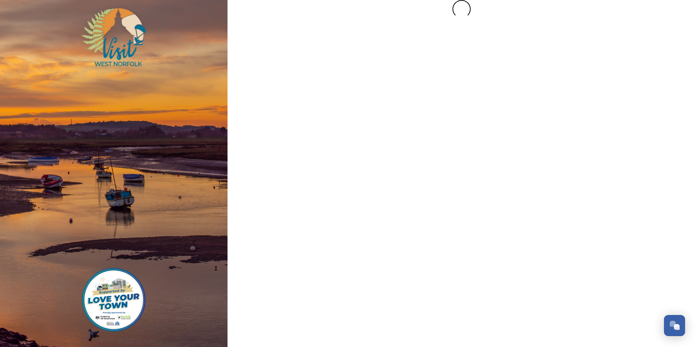
scroll to position [0, 0]
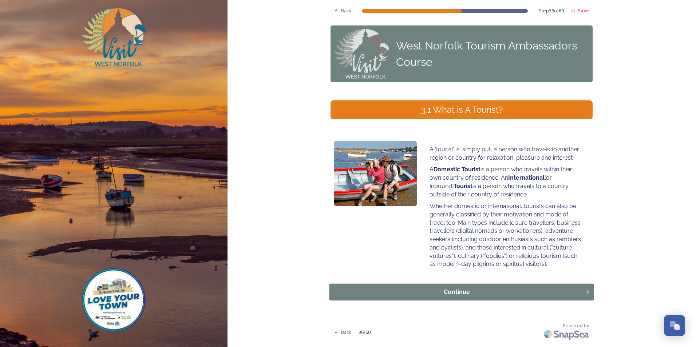
click at [462, 291] on div "Continue" at bounding box center [456, 292] width 247 height 9
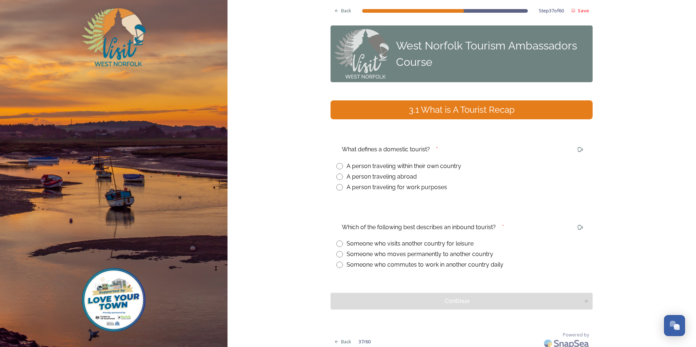
click at [337, 166] on input "radio" at bounding box center [339, 166] width 7 height 7
radio input "true"
click at [339, 242] on input "radio" at bounding box center [339, 244] width 7 height 7
radio input "true"
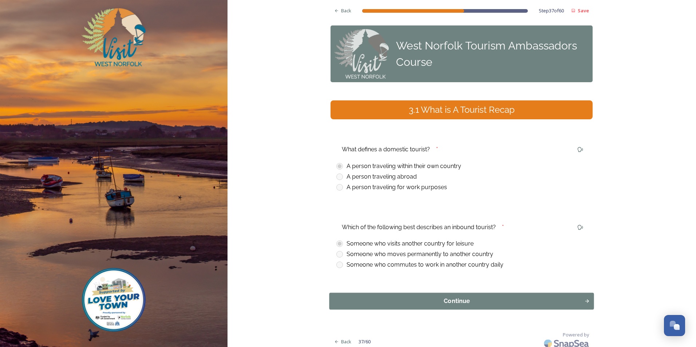
click at [460, 307] on button "Continue" at bounding box center [461, 301] width 265 height 17
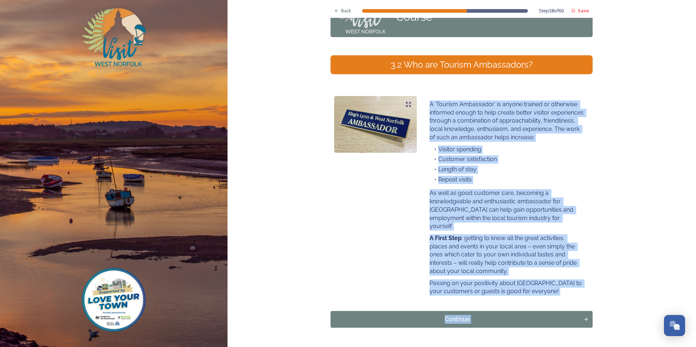
scroll to position [68, 0]
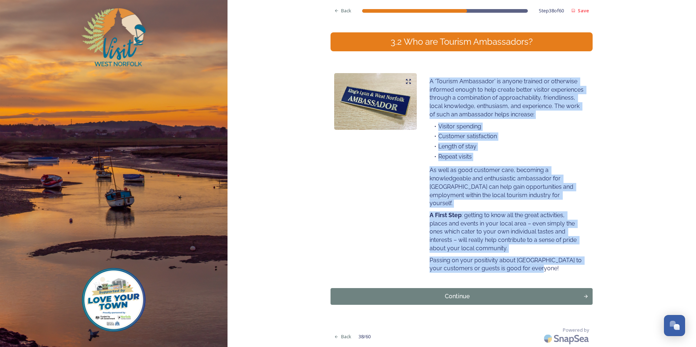
drag, startPoint x: 425, startPoint y: 149, endPoint x: 554, endPoint y: 279, distance: 182.7
click at [554, 279] on div "A ‘Tourism Ambassador’ is anyone trained or otherwise informed enough to help c…" at bounding box center [461, 175] width 262 height 211
click at [455, 299] on div "Continue" at bounding box center [456, 296] width 247 height 9
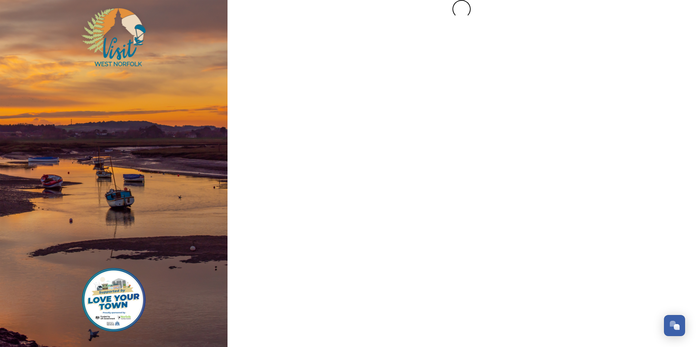
scroll to position [0, 0]
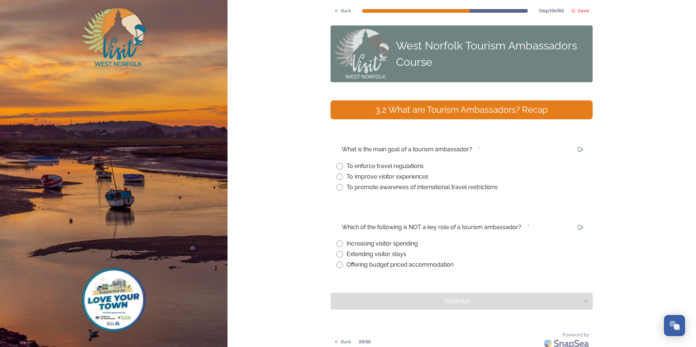
click at [337, 176] on input "radio" at bounding box center [339, 177] width 7 height 7
radio input "true"
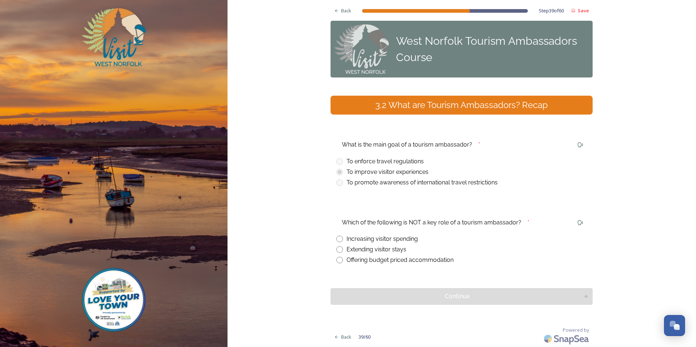
click at [336, 261] on input "radio" at bounding box center [339, 260] width 7 height 7
radio input "true"
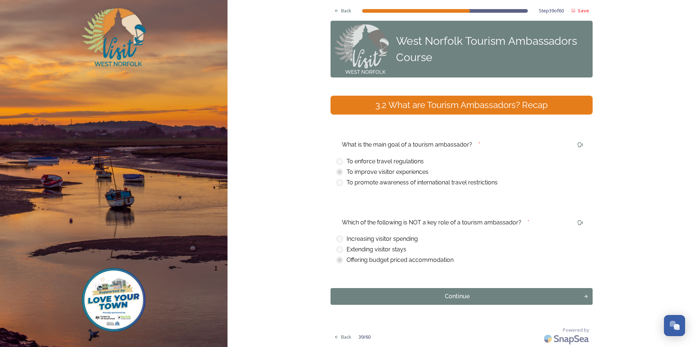
click at [437, 297] on div "Continue" at bounding box center [456, 296] width 245 height 9
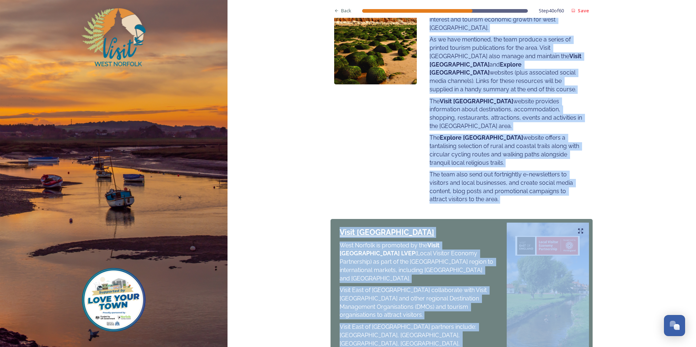
scroll to position [306, 0]
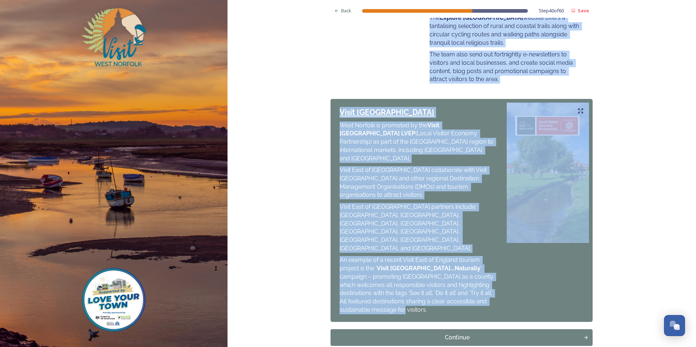
drag, startPoint x: 424, startPoint y: 152, endPoint x: 501, endPoint y: 268, distance: 138.9
click at [501, 268] on div "Back Step 40 of 60 Save West Norfolk Tourism Ambassadors Course 4.1 How to Get …" at bounding box center [461, 41] width 262 height 694
drag, startPoint x: 501, startPoint y: 268, endPoint x: 451, endPoint y: 236, distance: 60.1
click at [461, 333] on div "Continue" at bounding box center [456, 337] width 247 height 9
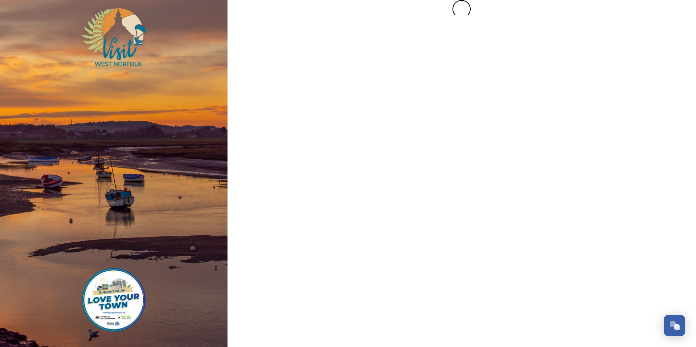
scroll to position [0, 0]
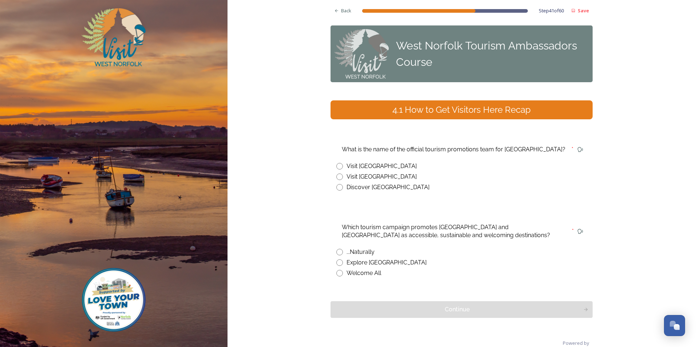
click at [338, 174] on input "radio" at bounding box center [339, 177] width 7 height 7
radio input "true"
click at [340, 254] on input "radio" at bounding box center [339, 252] width 7 height 7
radio input "true"
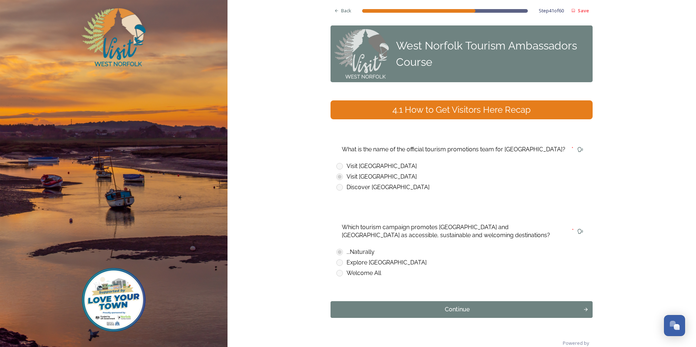
click at [443, 312] on div "Continue" at bounding box center [456, 309] width 245 height 9
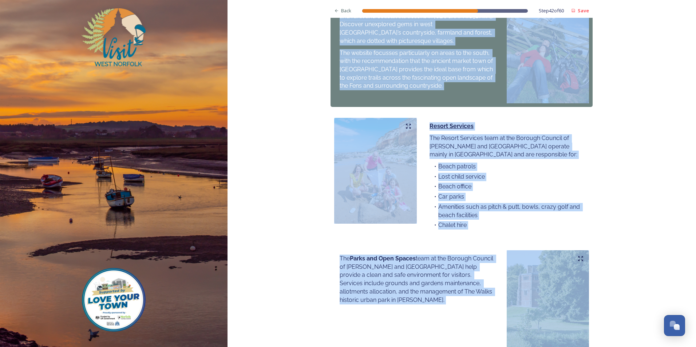
scroll to position [454, 0]
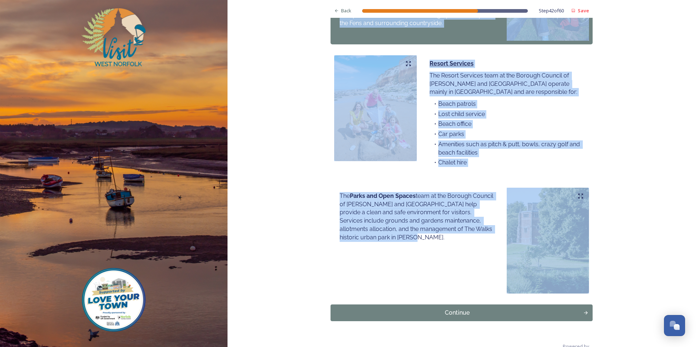
drag, startPoint x: 428, startPoint y: 152, endPoint x: 431, endPoint y: 229, distance: 76.1
drag, startPoint x: 431, startPoint y: 229, endPoint x: 378, endPoint y: 187, distance: 66.6
click at [458, 305] on button "Continue" at bounding box center [461, 313] width 265 height 17
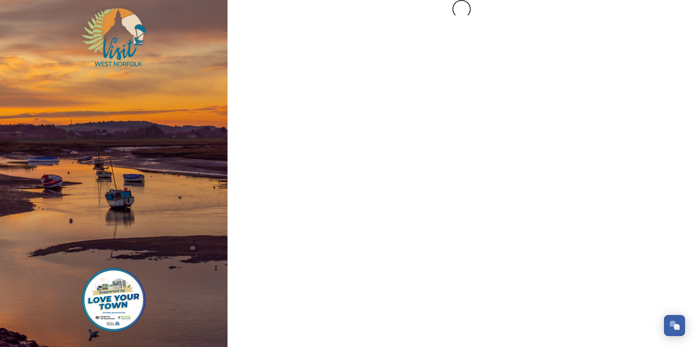
scroll to position [0, 0]
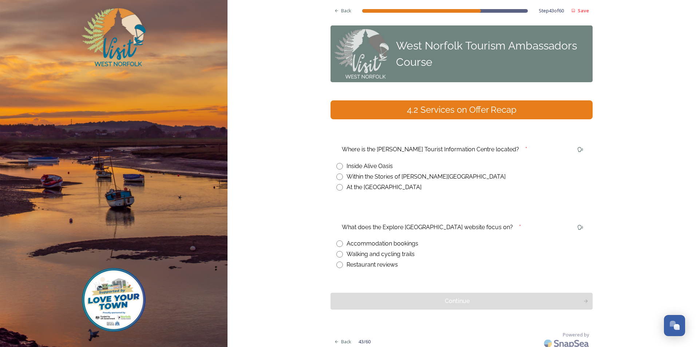
click at [337, 176] on input "radio" at bounding box center [339, 177] width 7 height 7
radio input "true"
drag, startPoint x: 336, startPoint y: 254, endPoint x: 361, endPoint y: 273, distance: 31.7
click at [336, 254] on input "radio" at bounding box center [339, 254] width 7 height 7
radio input "true"
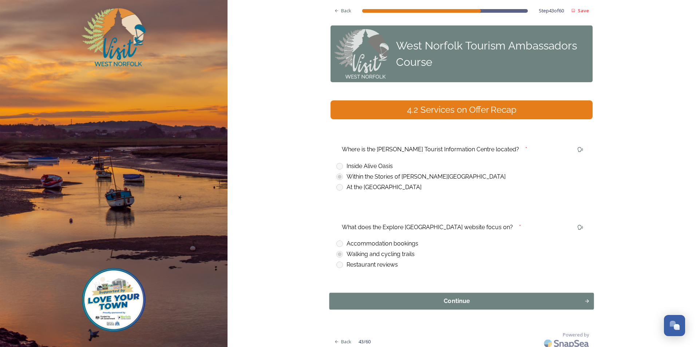
click at [460, 303] on div "Continue" at bounding box center [456, 301] width 247 height 9
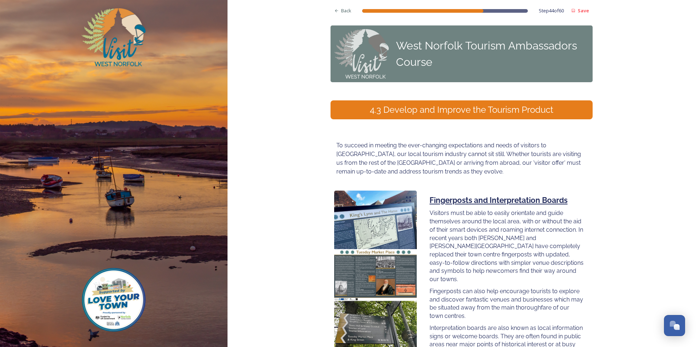
click at [336, 143] on div "To succeed in meeting the ever-changing expectations and needs of visitors to […" at bounding box center [461, 159] width 262 height 42
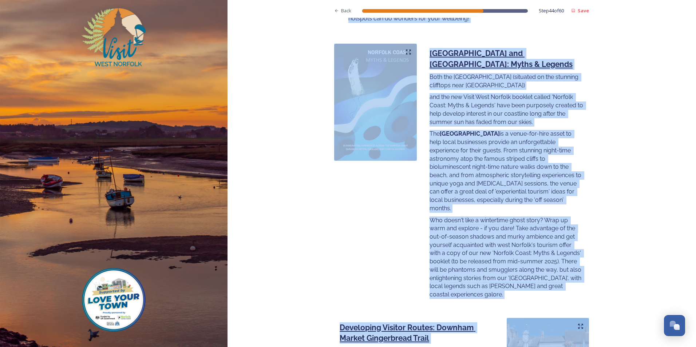
scroll to position [935, 0]
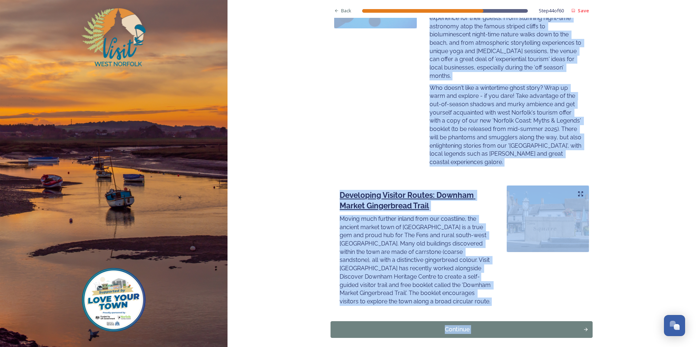
drag, startPoint x: 332, startPoint y: 144, endPoint x: 561, endPoint y: 365, distance: 318.9
click at [561, 347] on html "Back Step 44 of 60 Save West Norfolk Tourism Ambassadors Course 4.3 Develop and…" at bounding box center [348, 173] width 696 height 347
click at [453, 325] on div "Continue" at bounding box center [456, 329] width 245 height 9
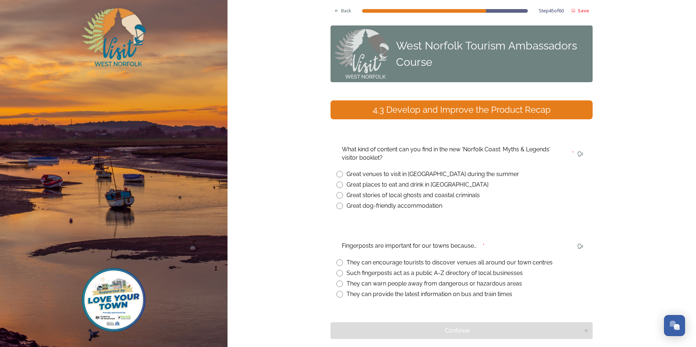
click at [338, 196] on input "radio" at bounding box center [339, 195] width 7 height 7
radio input "true"
click at [337, 262] on input "radio" at bounding box center [339, 262] width 7 height 7
radio input "true"
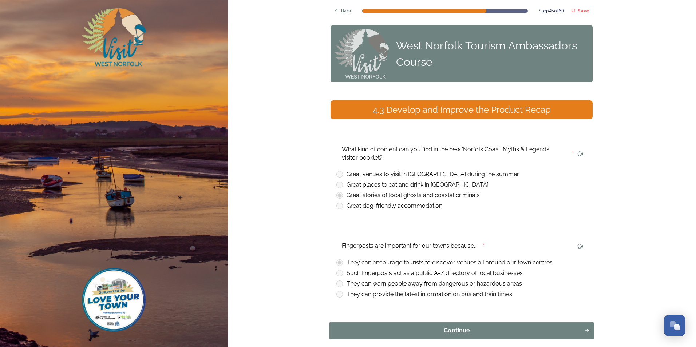
click at [451, 323] on button "Continue" at bounding box center [461, 330] width 265 height 17
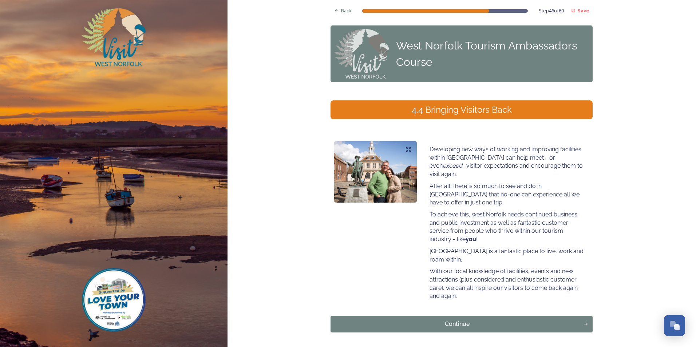
scroll to position [19, 0]
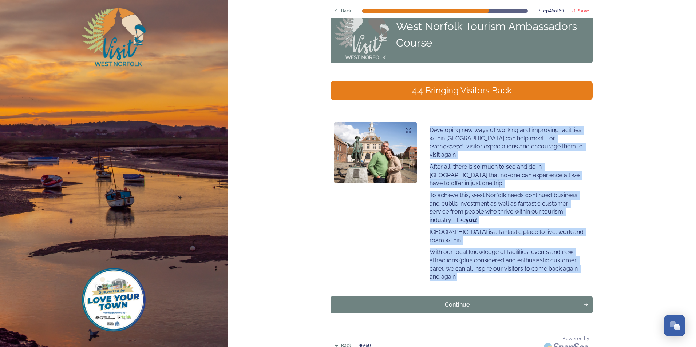
drag, startPoint x: 425, startPoint y: 130, endPoint x: 544, endPoint y: 278, distance: 191.0
click at [544, 278] on div "Developing new ways of working and improving facilities within [GEOGRAPHIC_DATA…" at bounding box center [461, 203] width 262 height 171
click at [451, 301] on div "Continue" at bounding box center [456, 305] width 245 height 9
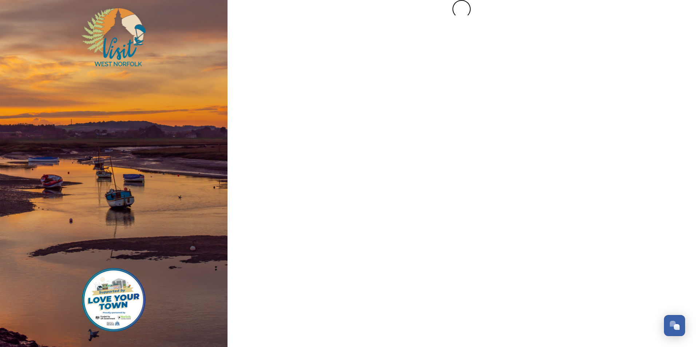
scroll to position [0, 0]
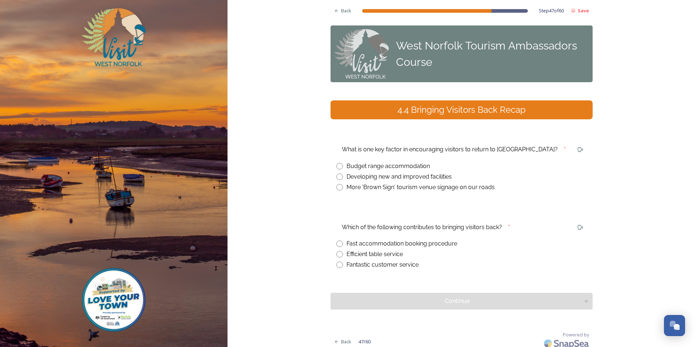
click at [338, 177] on input "radio" at bounding box center [339, 177] width 7 height 7
radio input "true"
click at [338, 268] on input "radio" at bounding box center [339, 265] width 7 height 7
radio input "true"
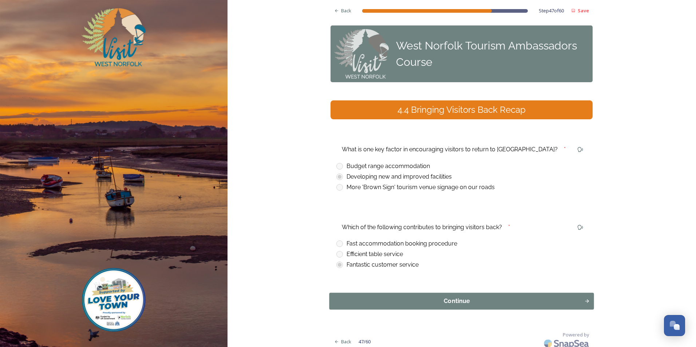
click at [417, 306] on div "Continue" at bounding box center [456, 301] width 247 height 9
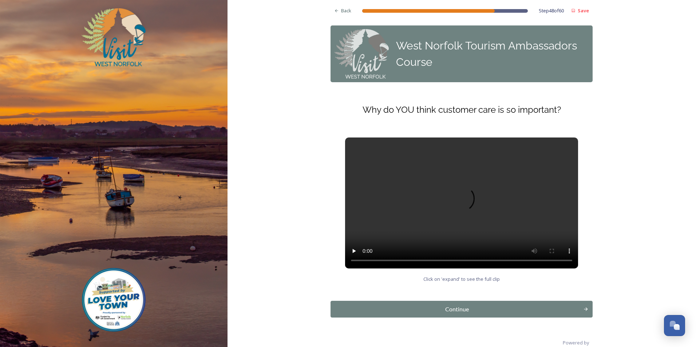
scroll to position [13, 0]
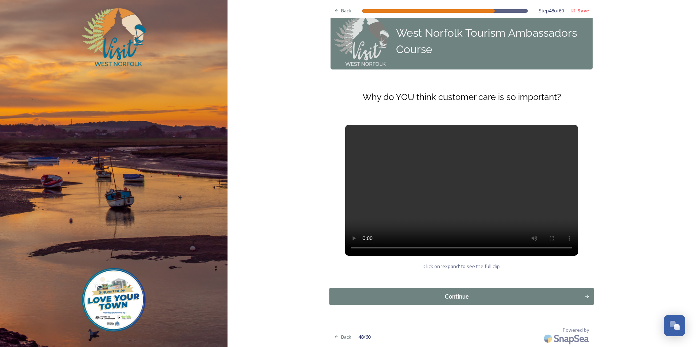
click at [455, 298] on div "Continue" at bounding box center [456, 296] width 247 height 9
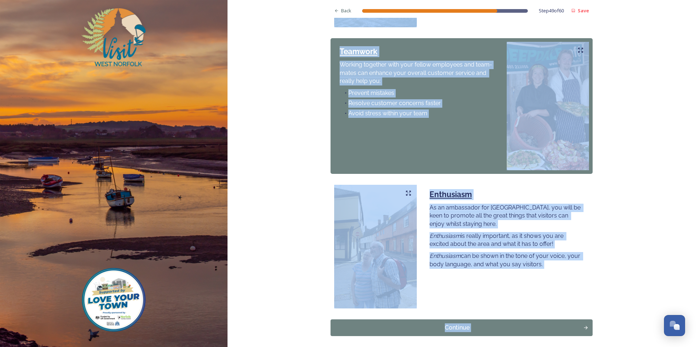
scroll to position [551, 0]
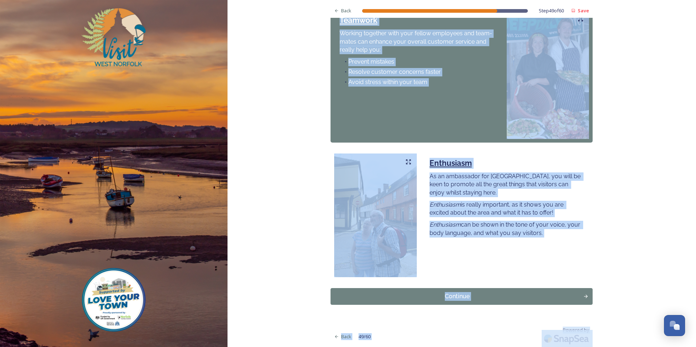
drag, startPoint x: 426, startPoint y: 152, endPoint x: 512, endPoint y: 364, distance: 228.5
click at [512, 347] on html "Back Step 49 of 60 Save West Norfolk Tourism Ambassadors Course 5.1 What is Goo…" at bounding box center [348, 173] width 696 height 347
click at [451, 298] on div "Continue" at bounding box center [456, 296] width 247 height 9
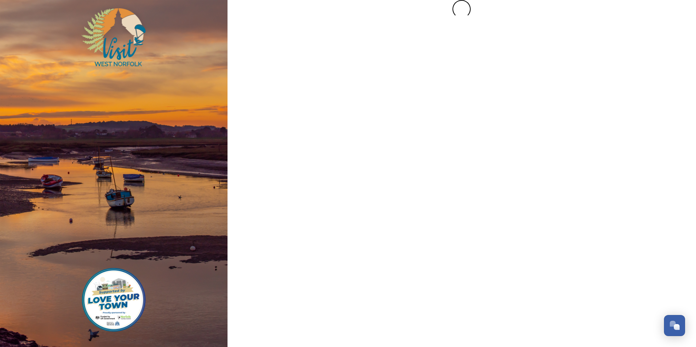
scroll to position [0, 0]
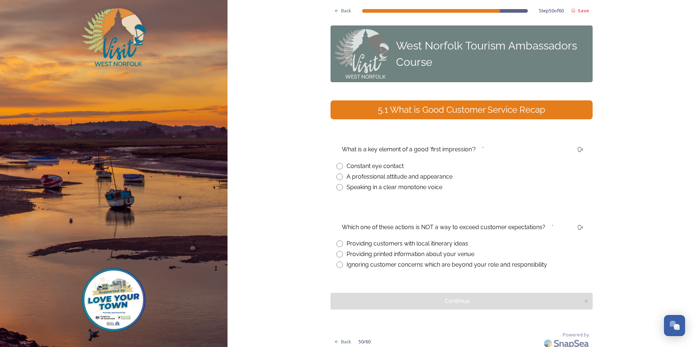
click at [331, 184] on div "What is a key element of a good 'first impression'? * Constant eye contact A pr…" at bounding box center [461, 168] width 262 height 60
click at [340, 177] on input "radio" at bounding box center [339, 177] width 7 height 7
radio input "true"
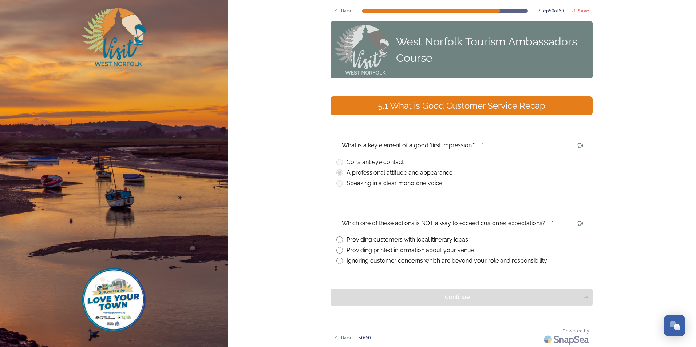
scroll to position [5, 0]
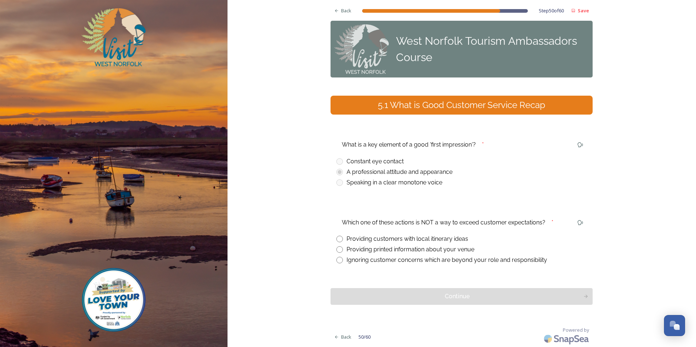
click at [338, 261] on input "radio" at bounding box center [339, 260] width 7 height 7
radio input "true"
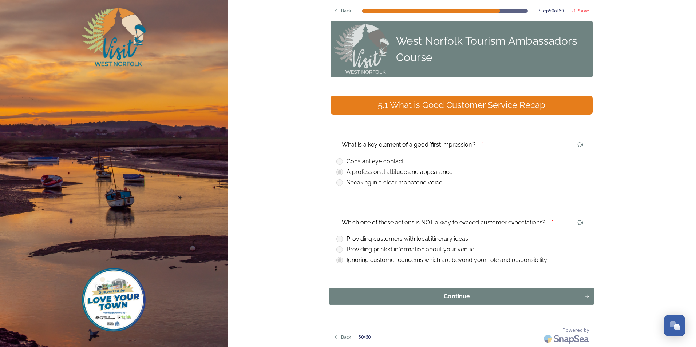
click at [460, 293] on div "Continue" at bounding box center [456, 296] width 247 height 9
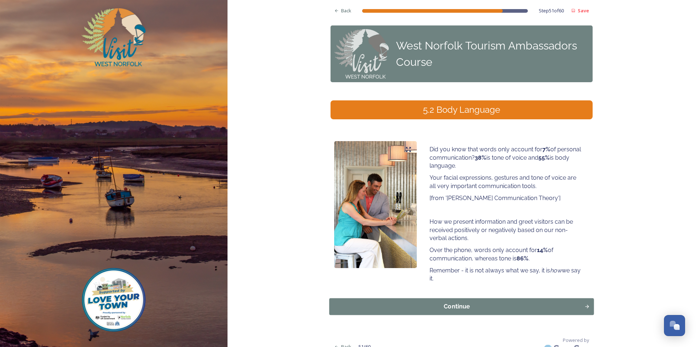
click at [465, 307] on div "Continue" at bounding box center [456, 306] width 247 height 9
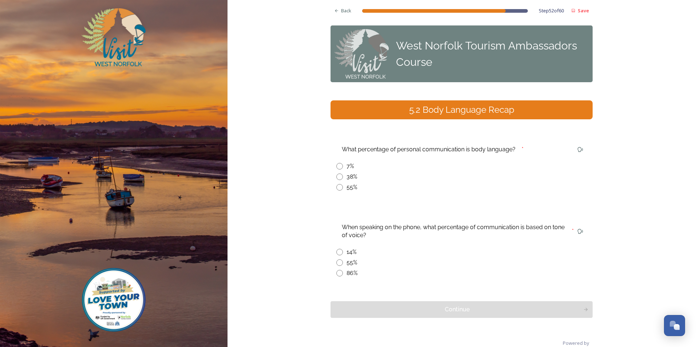
click at [333, 190] on div "What percentage of personal communication is body language? * 7% 38% 55%" at bounding box center [461, 168] width 262 height 60
click at [338, 190] on input "radio" at bounding box center [339, 187] width 7 height 7
radio input "true"
click at [337, 255] on input "radio" at bounding box center [339, 252] width 7 height 7
radio input "true"
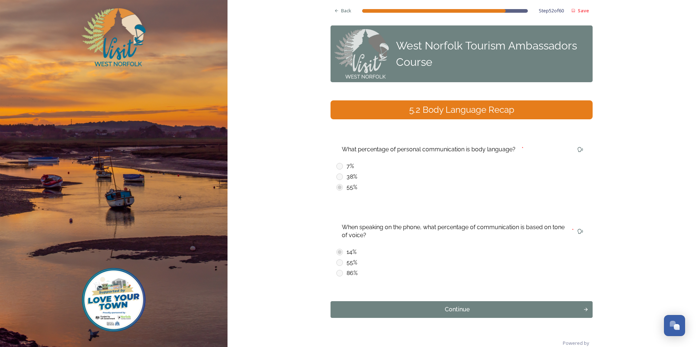
click at [455, 310] on div "Continue" at bounding box center [456, 309] width 245 height 9
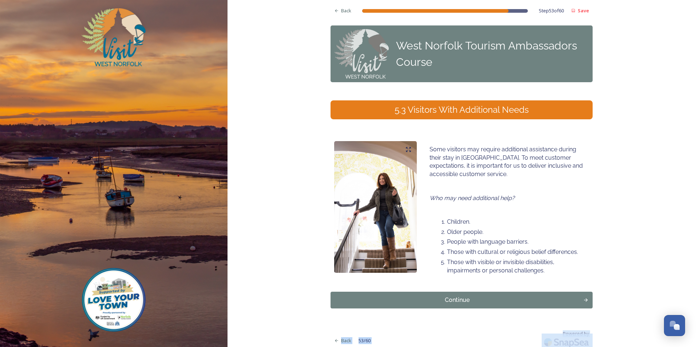
click at [473, 318] on div "Back Step 53 of 60 Save West Norfolk Tourism Ambassadors Course 5.3 Visitors Wi…" at bounding box center [461, 175] width 262 height 351
click at [457, 303] on div "Continue" at bounding box center [456, 300] width 247 height 9
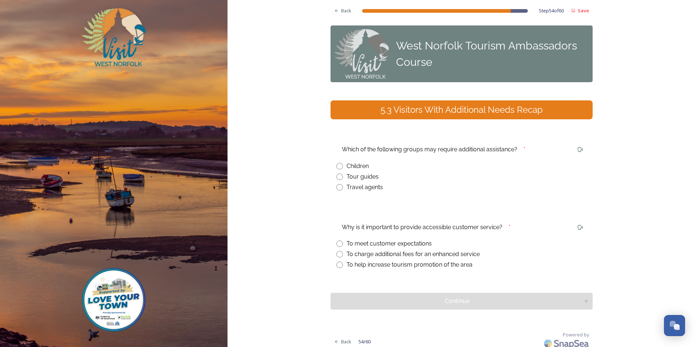
click at [340, 167] on input "radio" at bounding box center [339, 166] width 7 height 7
radio input "true"
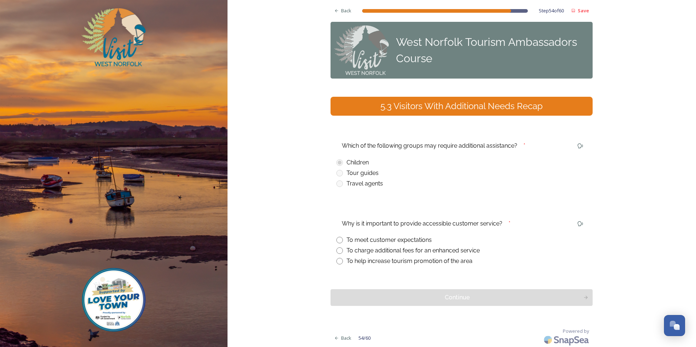
scroll to position [5, 0]
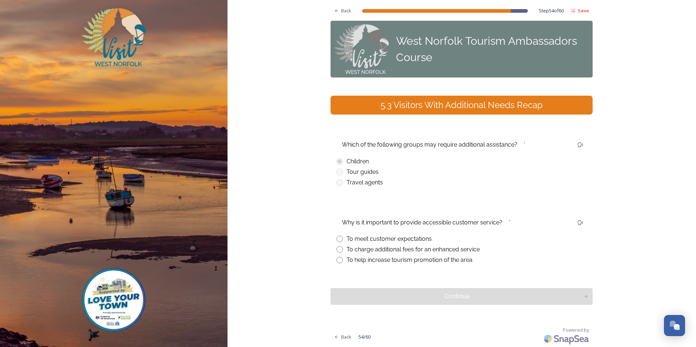
click at [336, 241] on input "radio" at bounding box center [339, 239] width 7 height 7
radio input "true"
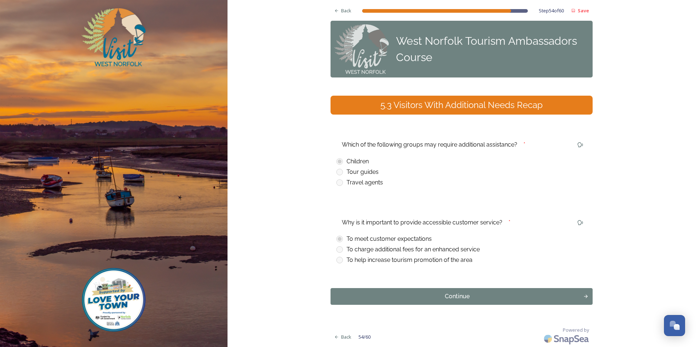
click at [457, 295] on div "Continue" at bounding box center [456, 296] width 245 height 9
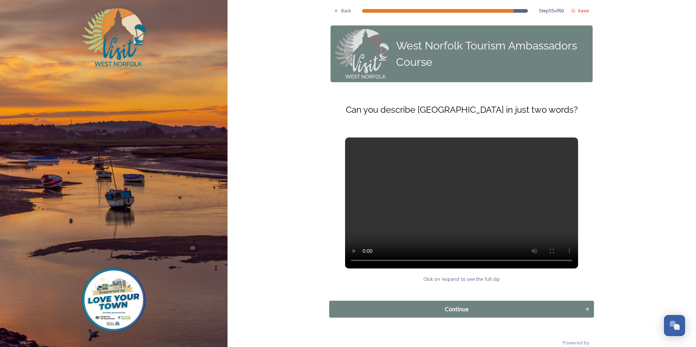
click at [465, 306] on div "Continue" at bounding box center [456, 309] width 247 height 9
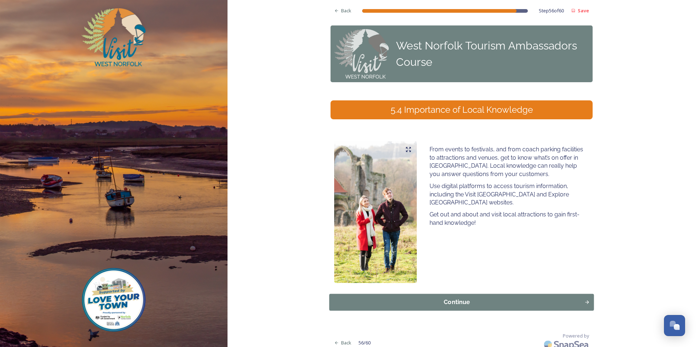
click at [450, 300] on div "Continue" at bounding box center [456, 302] width 247 height 9
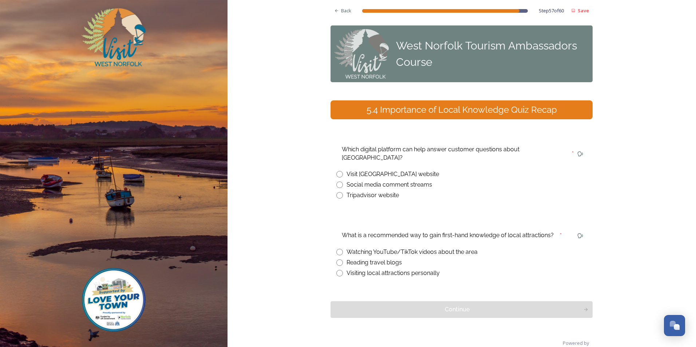
click at [339, 171] on input "radio" at bounding box center [339, 174] width 7 height 7
radio input "true"
click at [336, 270] on input "radio" at bounding box center [339, 273] width 7 height 7
radio input "true"
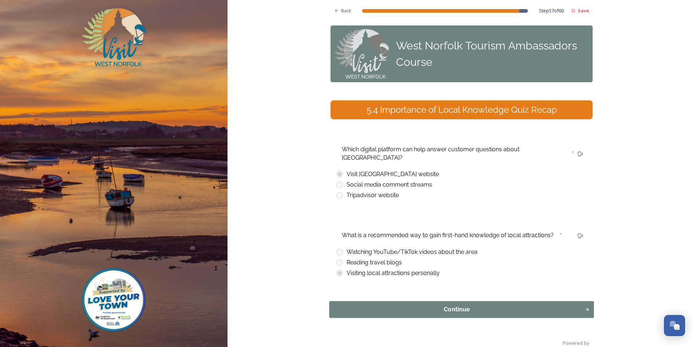
click at [471, 305] on div "Continue" at bounding box center [456, 309] width 247 height 9
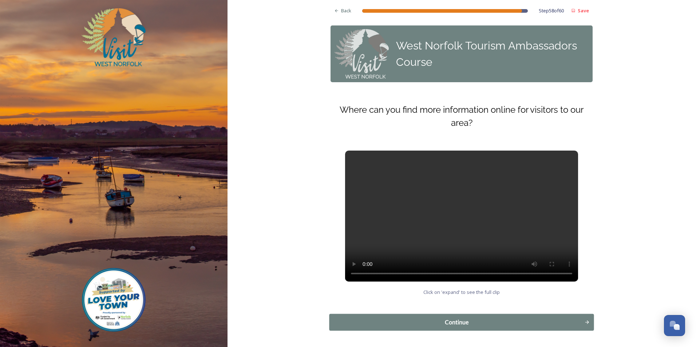
click at [458, 322] on div "Continue" at bounding box center [456, 322] width 247 height 9
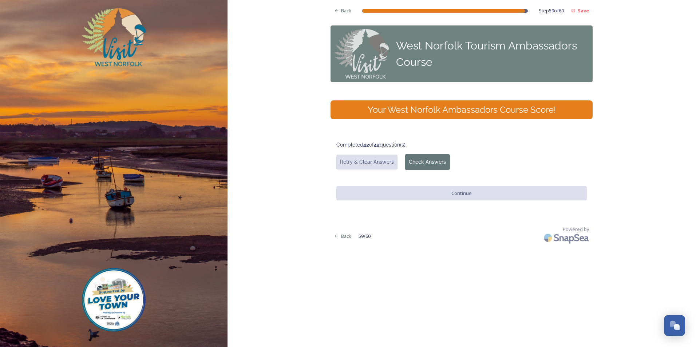
click at [496, 115] on div "Your West Norfolk Ambassadors Course Score!" at bounding box center [461, 109] width 256 height 13
click at [513, 163] on div "Retry & Clear Answers Check Answers" at bounding box center [461, 162] width 250 height 16
click at [436, 111] on div "Your West Norfolk Ambassadors Course Score!" at bounding box center [461, 109] width 256 height 13
click at [428, 45] on div "West Norfolk Tourism Ambassadors Course" at bounding box center [492, 53] width 193 height 33
click at [444, 110] on div "Your West Norfolk Ambassadors Course Score!" at bounding box center [461, 109] width 256 height 13
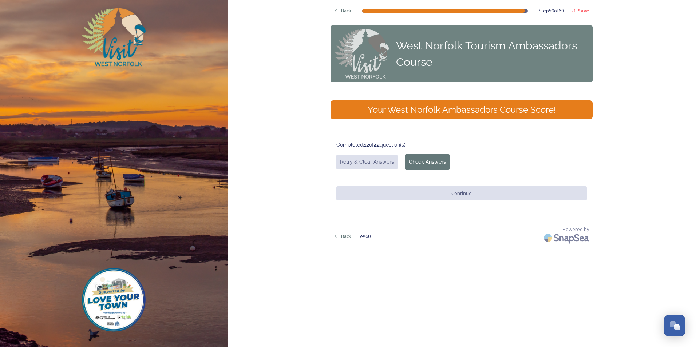
click at [426, 161] on button "Check Answers" at bounding box center [427, 162] width 45 height 16
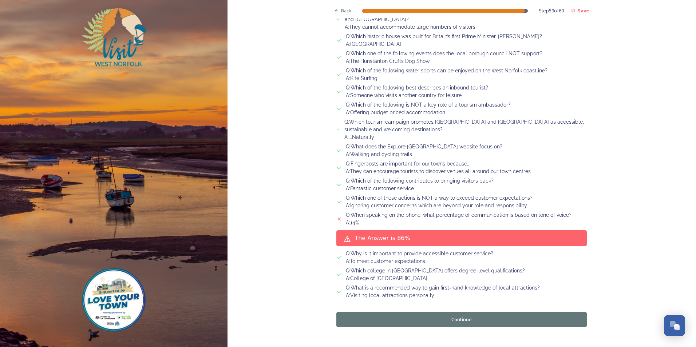
scroll to position [727, 0]
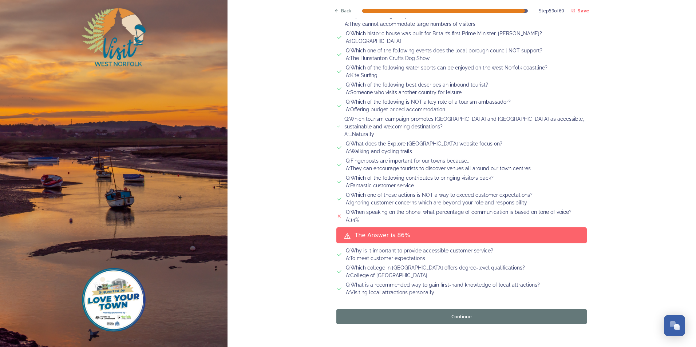
click at [459, 309] on button "Continue" at bounding box center [461, 316] width 250 height 15
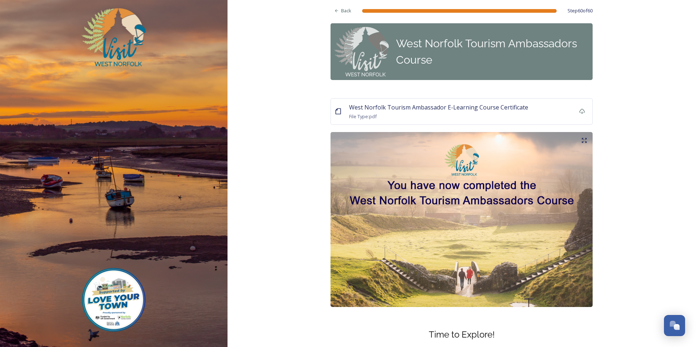
scroll to position [0, 0]
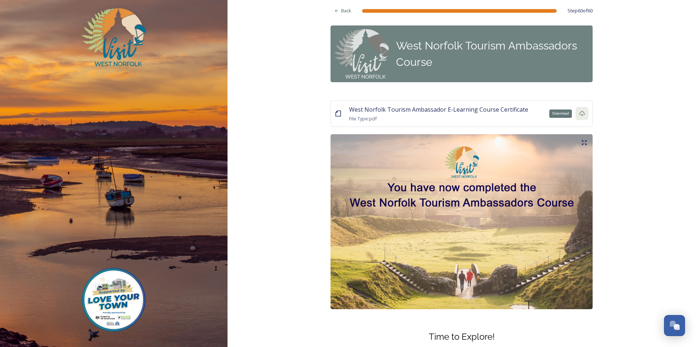
click at [581, 112] on icon at bounding box center [582, 114] width 6 height 6
